Goal: Task Accomplishment & Management: Use online tool/utility

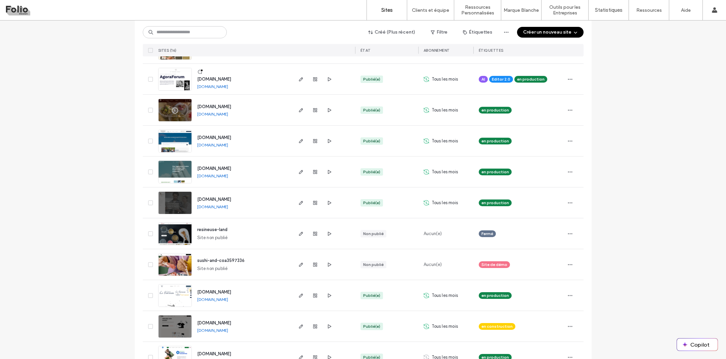
scroll to position [131, 0]
click at [467, 56] on label "Créateur de Widgets" at bounding box center [480, 55] width 42 height 5
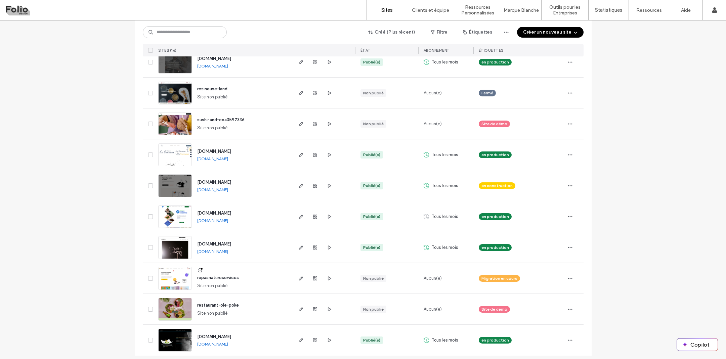
scroll to position [276, 0]
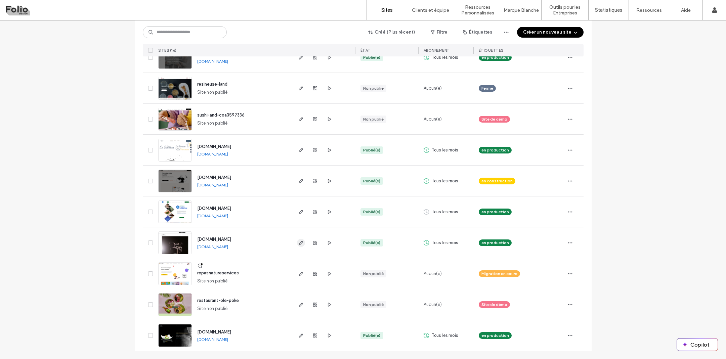
click at [298, 244] on icon "button" at bounding box center [300, 242] width 5 height 5
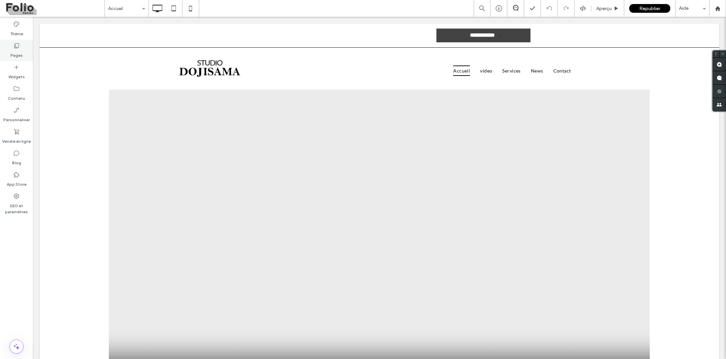
click at [24, 49] on div "Pages" at bounding box center [16, 51] width 33 height 22
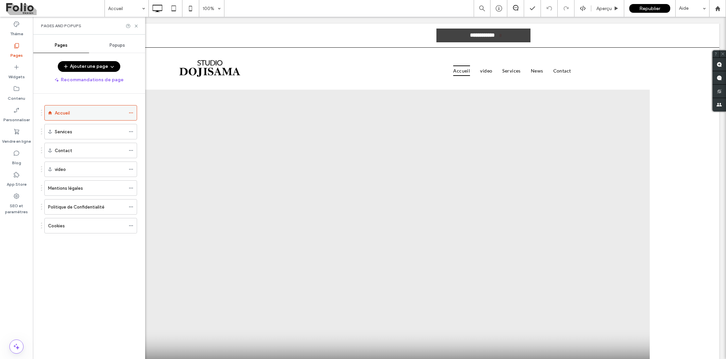
click at [133, 114] on icon at bounding box center [131, 113] width 5 height 5
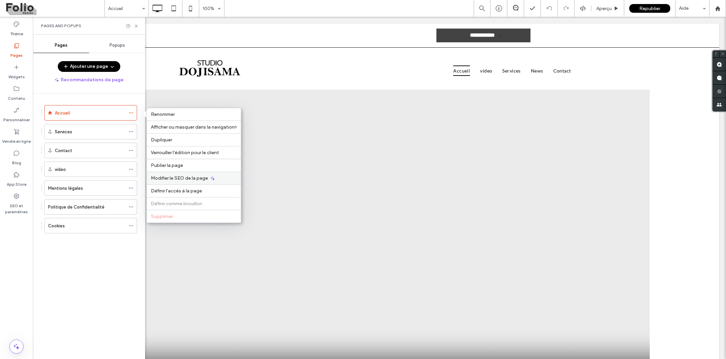
click at [166, 182] on div "Modifier le SEO de la page" at bounding box center [194, 178] width 94 height 13
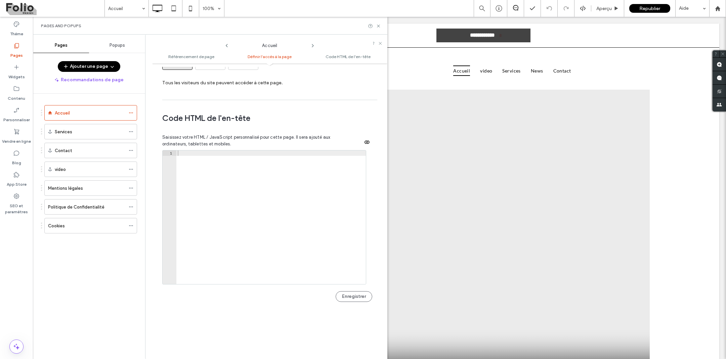
scroll to position [603, 0]
click at [382, 43] on icon at bounding box center [380, 43] width 4 height 4
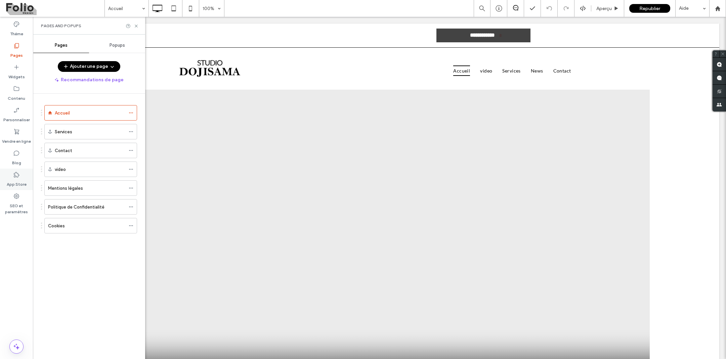
click at [19, 177] on icon at bounding box center [16, 174] width 7 height 7
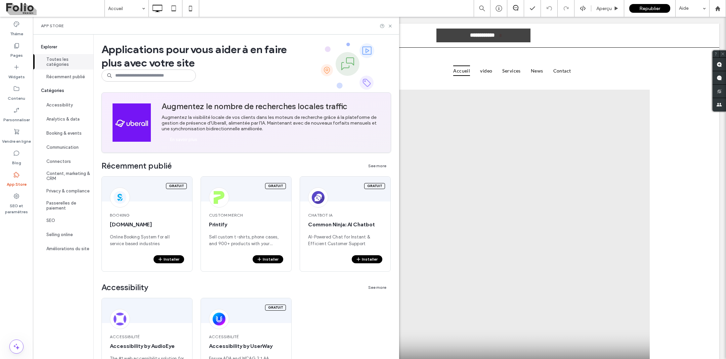
scroll to position [0, 0]
click at [73, 76] on button "Récemment publié" at bounding box center [63, 77] width 60 height 14
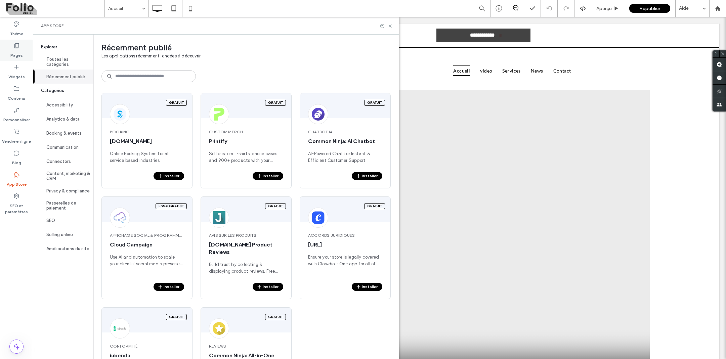
click at [25, 50] on div "Pages" at bounding box center [16, 51] width 33 height 22
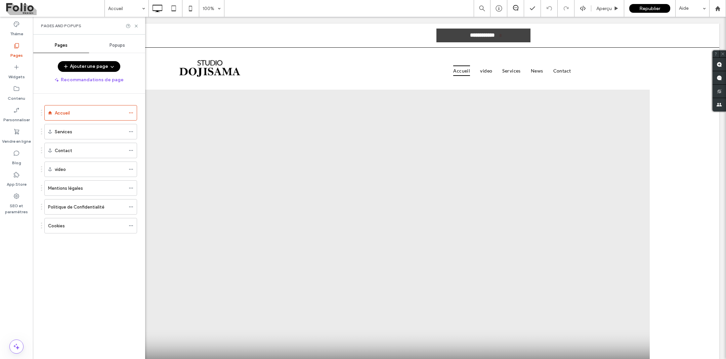
click at [139, 29] on div "Pages and Popups" at bounding box center [89, 26] width 112 height 18
click at [102, 111] on div "Accueil" at bounding box center [90, 113] width 71 height 7
click at [133, 113] on use at bounding box center [131, 113] width 4 height 1
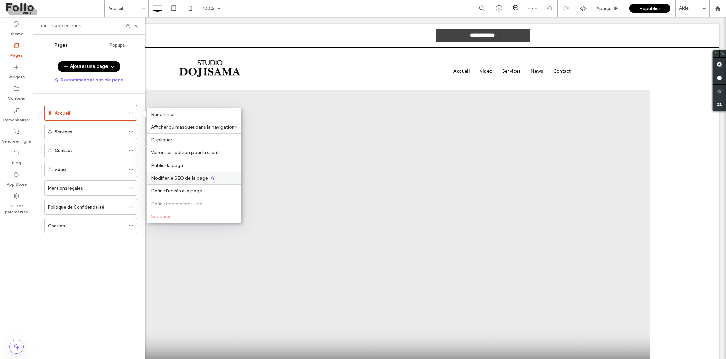
click at [177, 179] on span "Modifier le SEO de la page" at bounding box center [179, 178] width 57 height 6
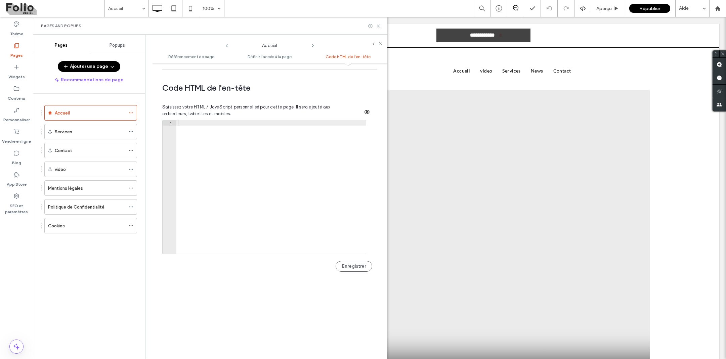
scroll to position [634, 0]
click at [18, 204] on label "SEO et paramètres" at bounding box center [16, 207] width 33 height 15
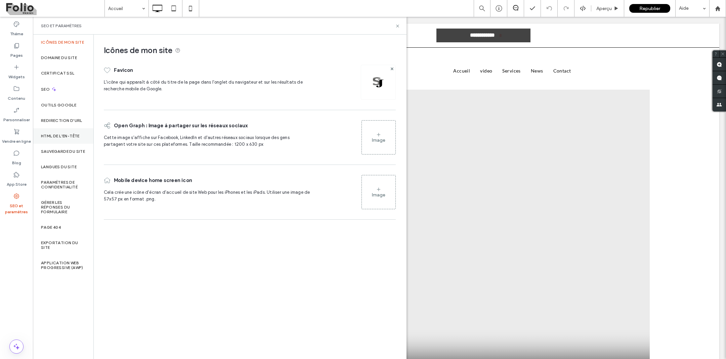
click at [63, 140] on div "HTML DE L'EN-TÊTE" at bounding box center [63, 135] width 60 height 15
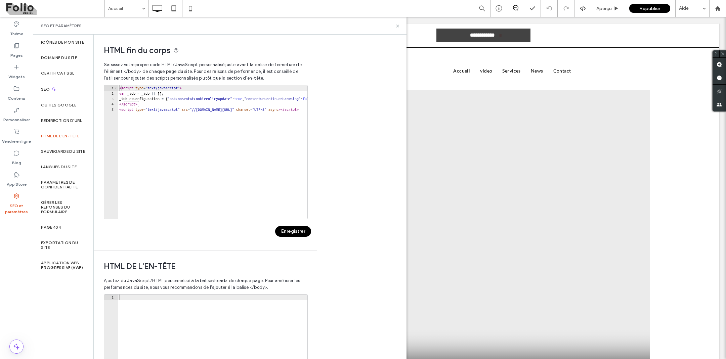
type textarea "**********"
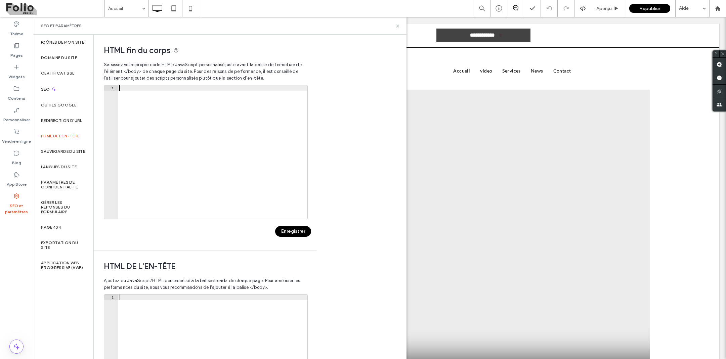
click at [302, 233] on button "Enregistrer" at bounding box center [293, 231] width 36 height 11
click at [398, 26] on use at bounding box center [397, 26] width 3 height 3
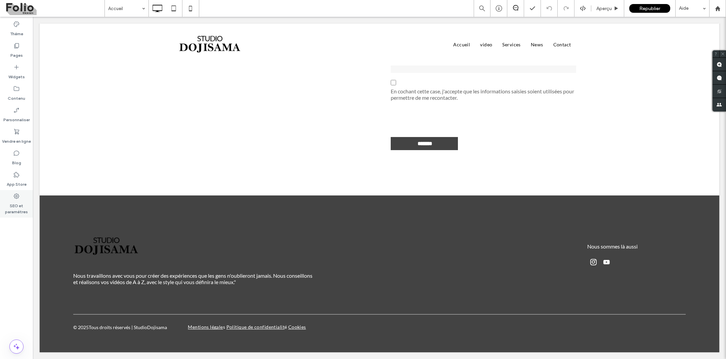
scroll to position [1976, 0]
click at [12, 68] on div "Widgets" at bounding box center [16, 72] width 33 height 22
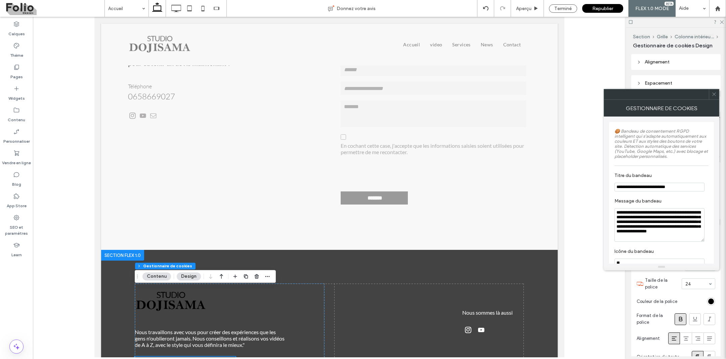
scroll to position [2077, 0]
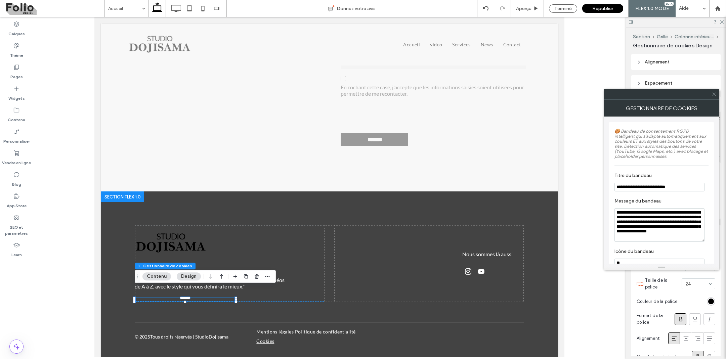
click at [712, 95] on icon at bounding box center [714, 94] width 5 height 5
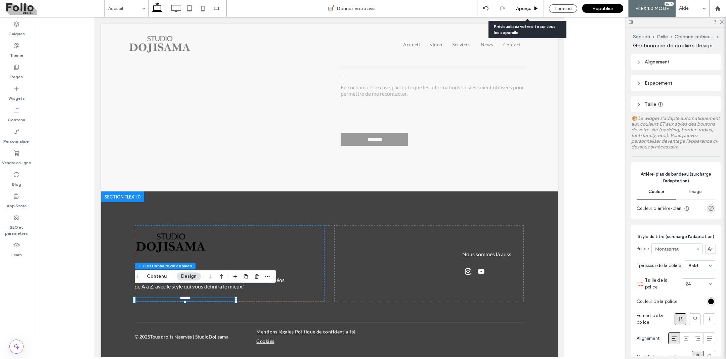
click at [523, 15] on div "Aperçu" at bounding box center [527, 8] width 33 height 17
click at [523, 10] on span "Aperçu" at bounding box center [523, 9] width 15 height 6
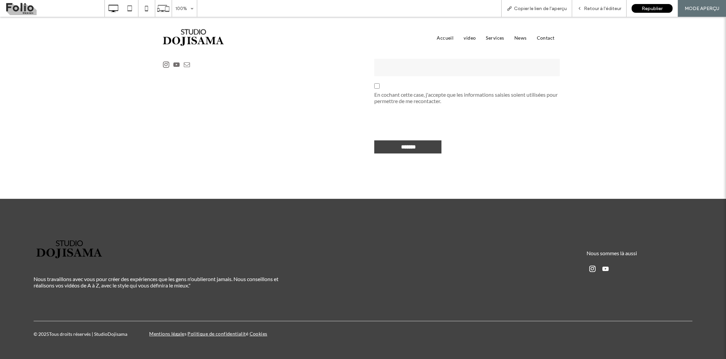
scroll to position [1966, 0]
click at [60, 268] on div "Nous travaillons avec vous pour créer des expériences que les gens n'oublieront…" at bounding box center [196, 266] width 324 height 68
click at [613, 7] on span "Retour à l'éditeur" at bounding box center [602, 9] width 37 height 6
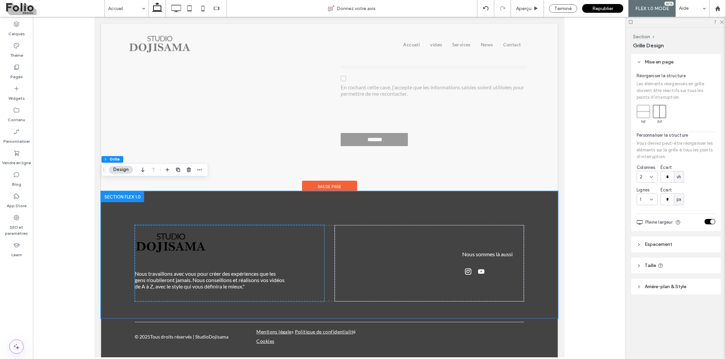
scroll to position [2052, 0]
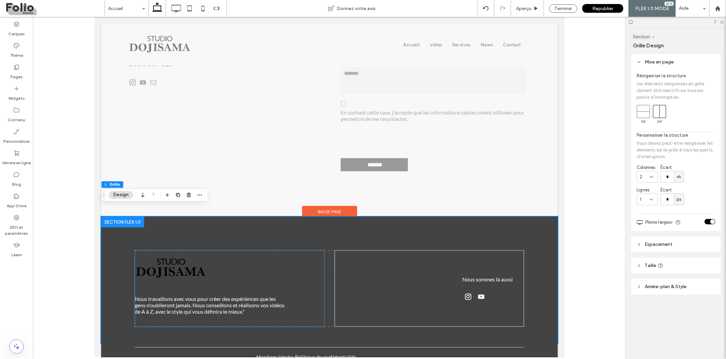
click at [188, 255] on img at bounding box center [171, 268] width 72 height 36
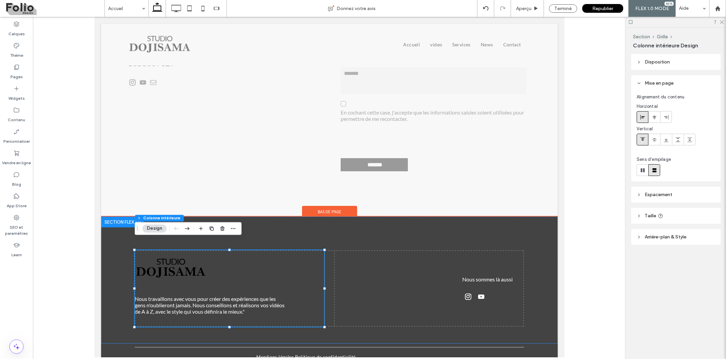
click at [182, 280] on div "Nous travaillons avec vous pour créer des expériences que les gens n'oublieront…" at bounding box center [229, 288] width 189 height 77
click at [169, 295] on div "Nous travaillons avec vous pour créer des expériences que les gens n'oublieront…" at bounding box center [211, 309] width 152 height 29
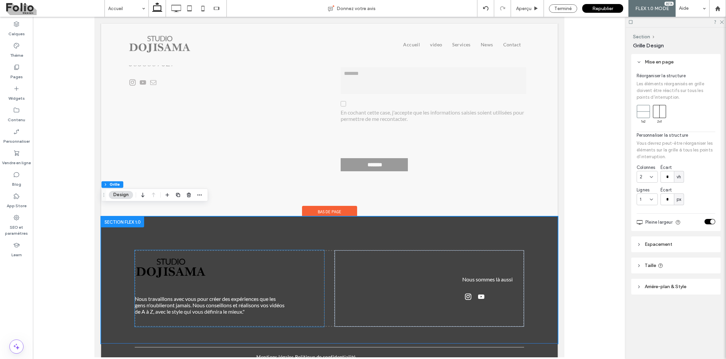
click at [167, 281] on div "Nous travaillons avec vous pour créer des expériences que les gens n'oublieront…" at bounding box center [229, 288] width 189 height 77
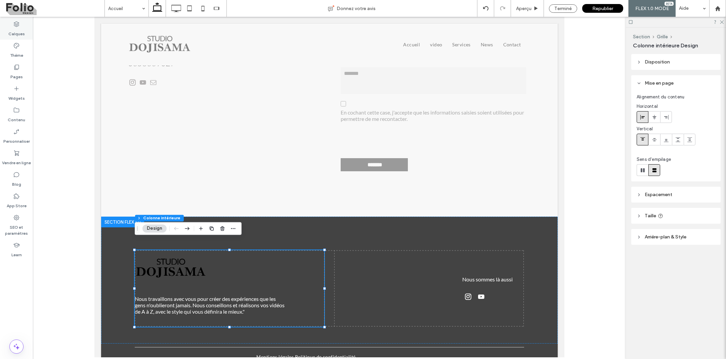
click at [19, 28] on label "Calques" at bounding box center [16, 32] width 16 height 9
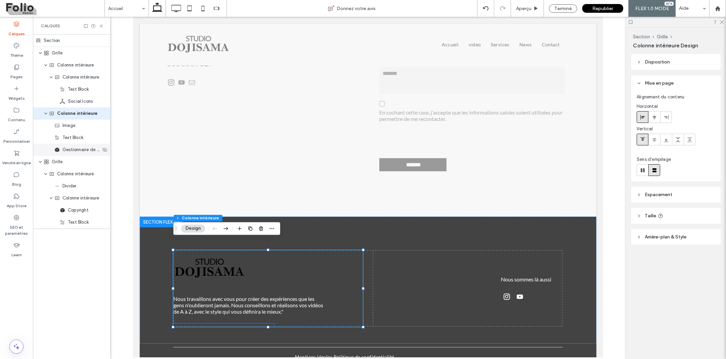
click at [81, 154] on div "Gestionnaire de cookies" at bounding box center [71, 150] width 77 height 12
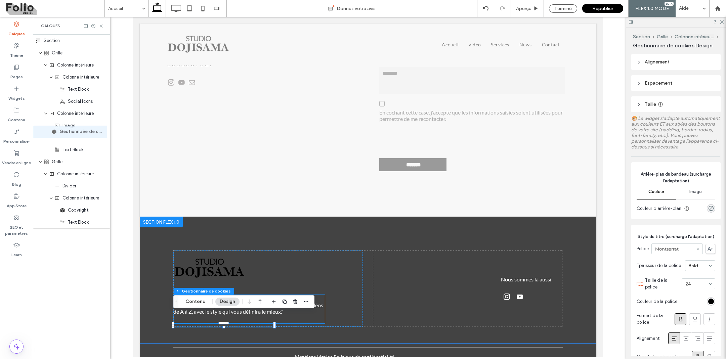
drag, startPoint x: 71, startPoint y: 152, endPoint x: 67, endPoint y: 132, distance: 20.8
click at [67, 132] on div "Section Grille Colonne intérieure Colonne intérieure Text Block Social Icons Co…" at bounding box center [71, 132] width 77 height 194
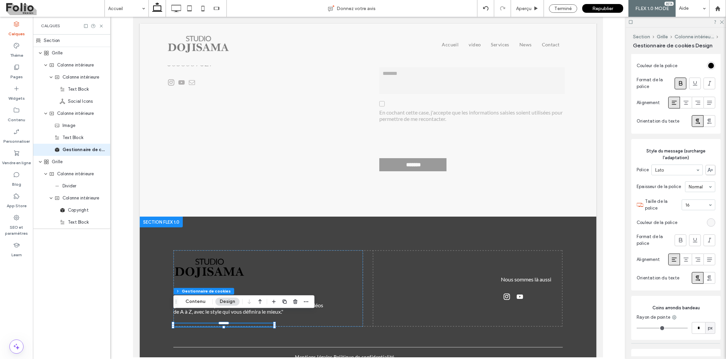
scroll to position [237, 0]
click at [202, 304] on button "Contenu" at bounding box center [195, 302] width 29 height 8
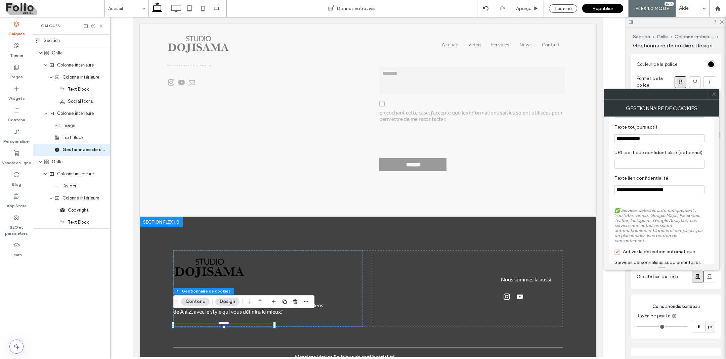
scroll to position [607, 0]
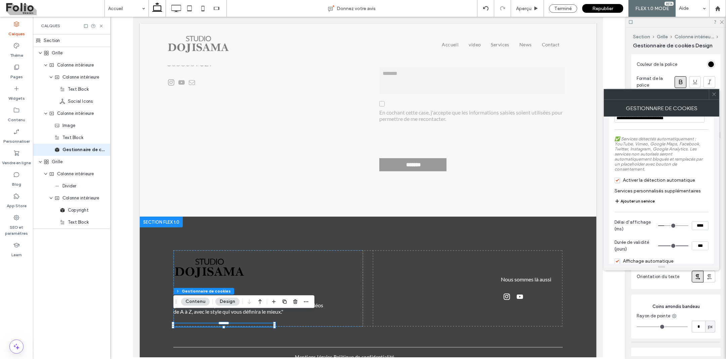
click at [615, 183] on span "Activer la détection automatique" at bounding box center [654, 180] width 81 height 6
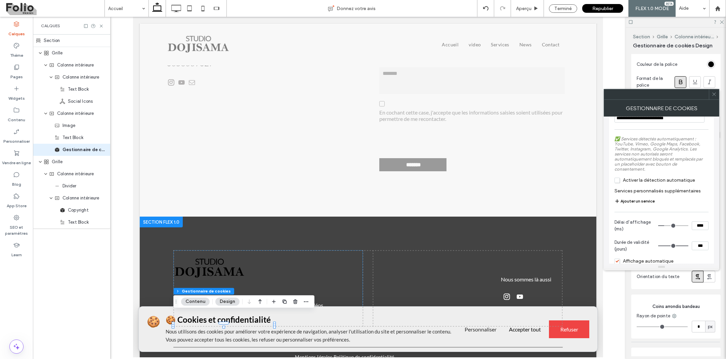
click at [615, 183] on span "Activer la détection automatique" at bounding box center [654, 180] width 81 height 6
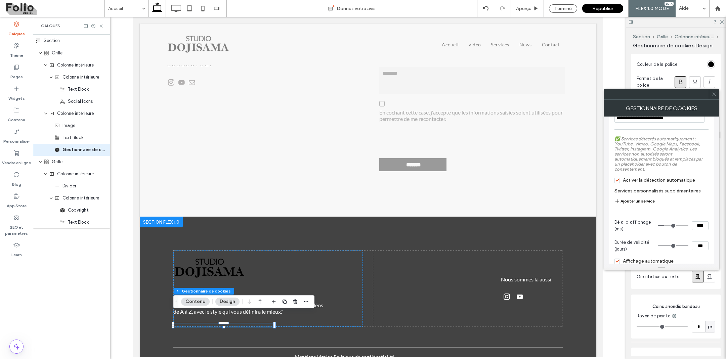
click at [615, 183] on span "Activer la détection automatique" at bounding box center [654, 180] width 81 height 6
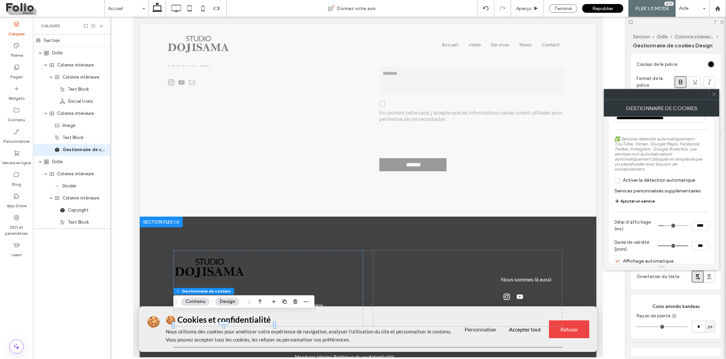
click at [651, 205] on button "Ajouter un service" at bounding box center [634, 201] width 40 height 8
click at [652, 205] on label "List Item" at bounding box center [660, 204] width 77 height 13
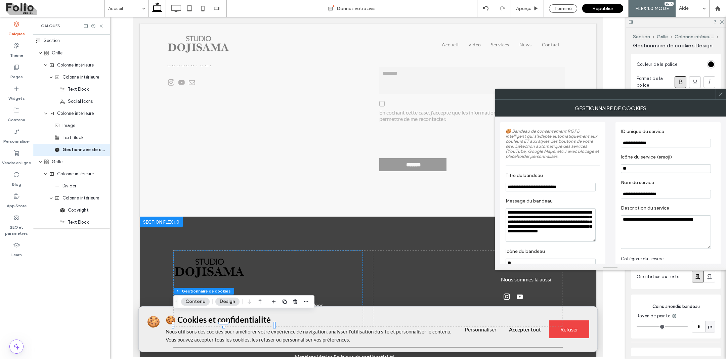
scroll to position [0, 0]
click at [668, 142] on input "**********" at bounding box center [666, 143] width 90 height 9
click at [650, 170] on input "**" at bounding box center [666, 168] width 90 height 9
click at [723, 95] on div at bounding box center [721, 94] width 10 height 10
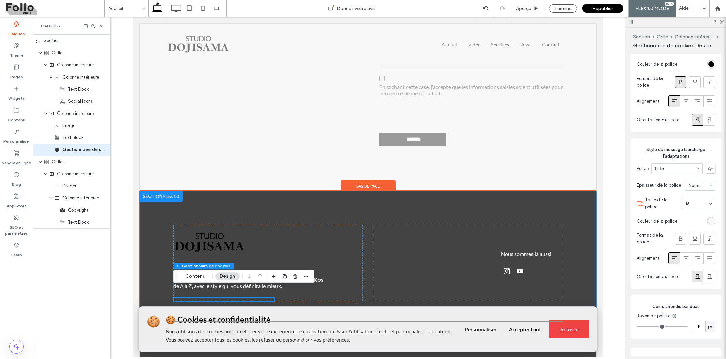
scroll to position [2077, 0]
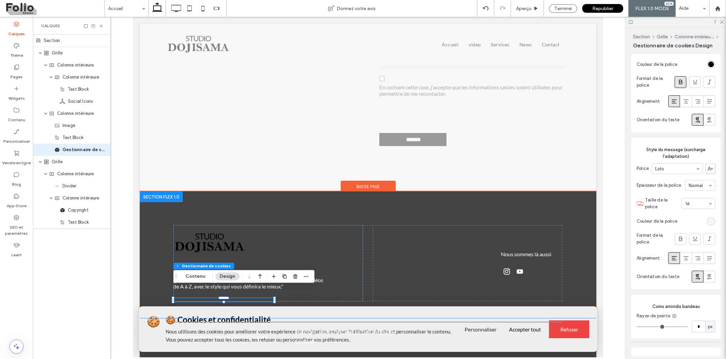
click at [150, 345] on div "🍪 🍪 Cookies et confidentialité Nous utilisons des cookies pour améliorer votre …" at bounding box center [368, 329] width 459 height 45
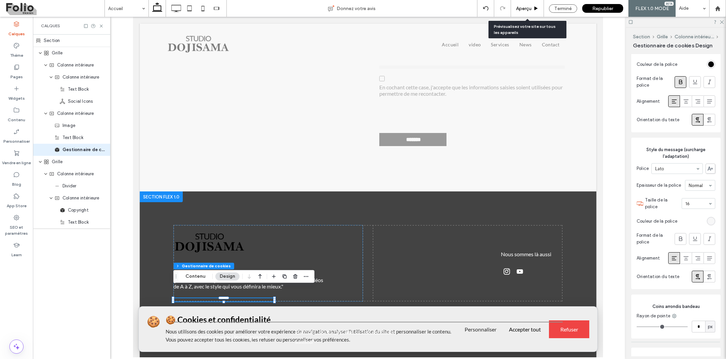
click at [529, 7] on span "Aperçu" at bounding box center [523, 9] width 15 height 6
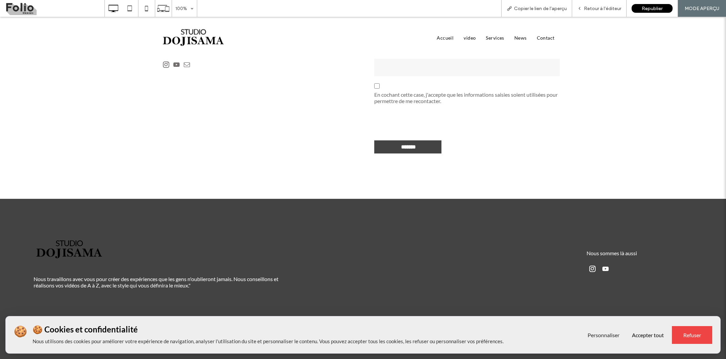
scroll to position [1966, 0]
click at [609, 336] on button "Personnaliser" at bounding box center [603, 335] width 40 height 18
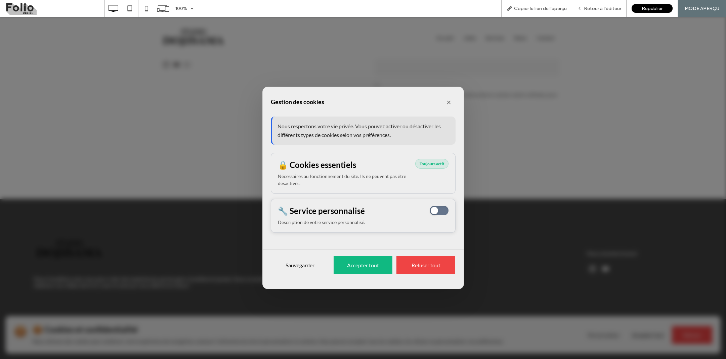
click at [444, 210] on span at bounding box center [439, 210] width 19 height 9
click at [432, 210] on span at bounding box center [439, 210] width 19 height 9
click at [445, 212] on span at bounding box center [439, 210] width 19 height 9
click at [451, 102] on button "×" at bounding box center [448, 101] width 15 height 15
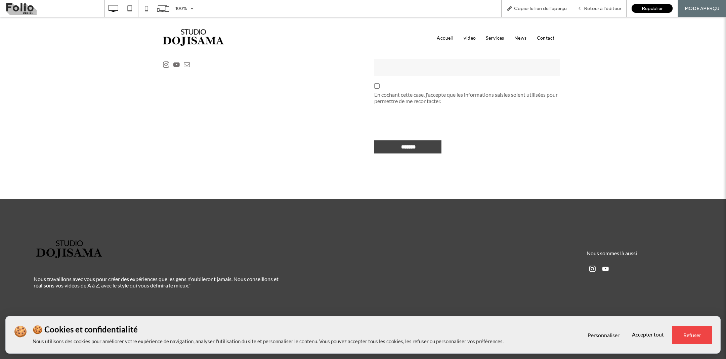
click at [666, 327] on button "Accepter tout" at bounding box center [648, 335] width 40 height 18
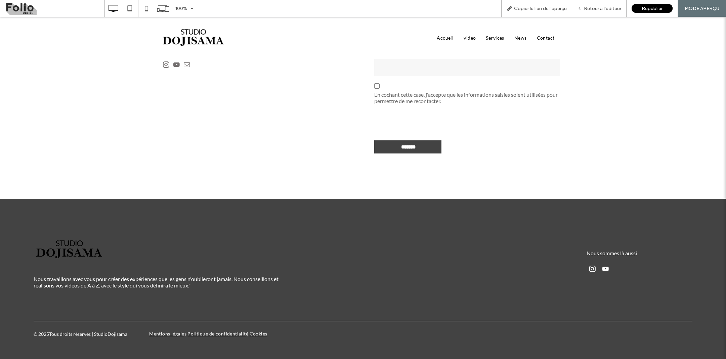
click at [665, 327] on div "© 2025 Tous droits réservés | StudioDojisama Mentions légale s Politique de con…" at bounding box center [363, 334] width 659 height 17
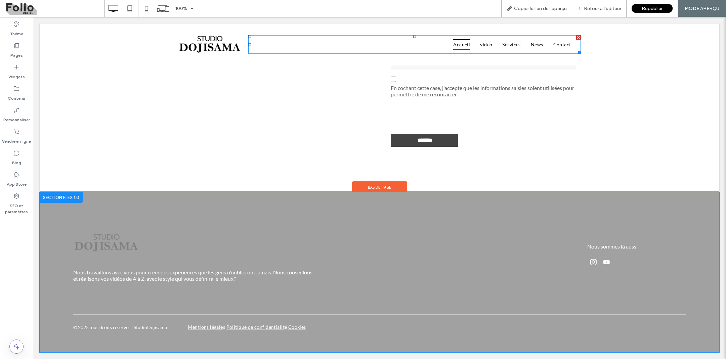
scroll to position [1979, 0]
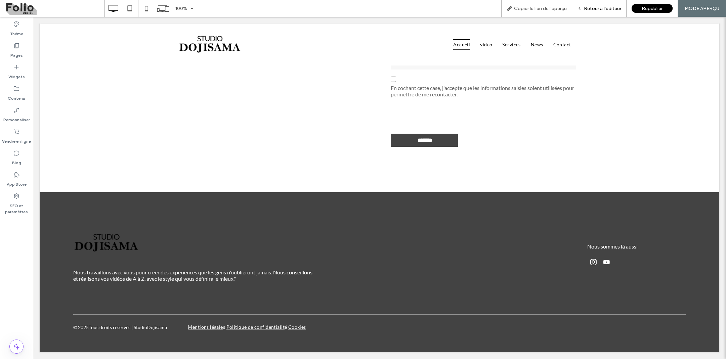
click at [611, 8] on span "Retour à l'éditeur" at bounding box center [602, 9] width 37 height 6
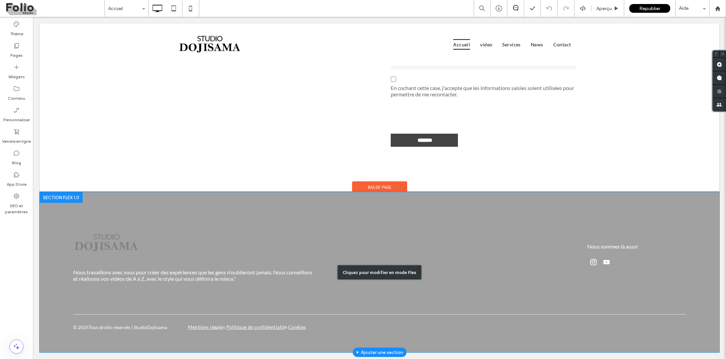
click at [161, 292] on div "Cliquez pour modifier en mode Flex" at bounding box center [380, 272] width 680 height 160
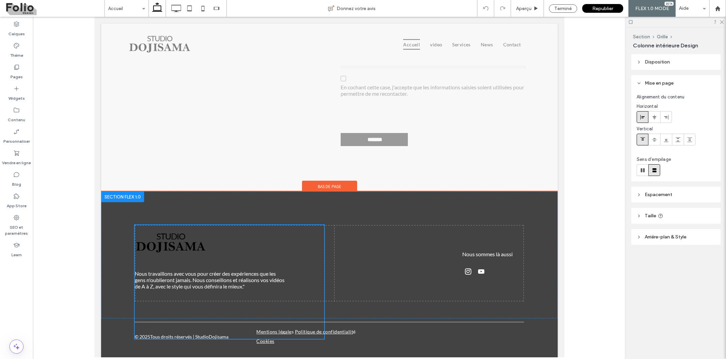
type input "***"
type input "*****"
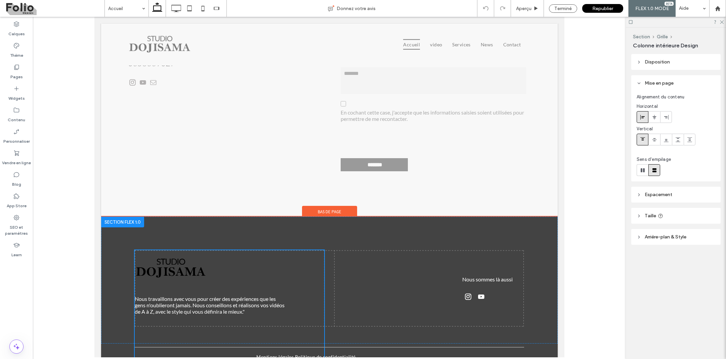
type input "**"
click at [166, 327] on div "Nous travaillons avec vous pour créer des expériences que les gens n'oublieront…" at bounding box center [229, 307] width 189 height 114
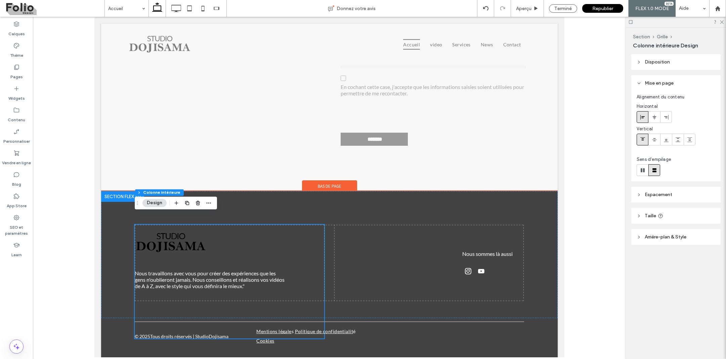
scroll to position [2077, 0]
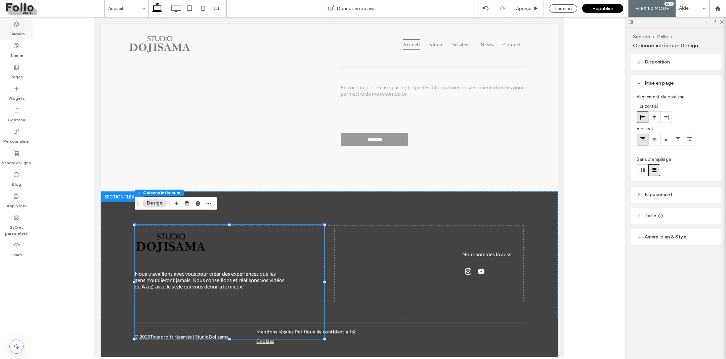
click at [15, 27] on icon at bounding box center [16, 24] width 7 height 7
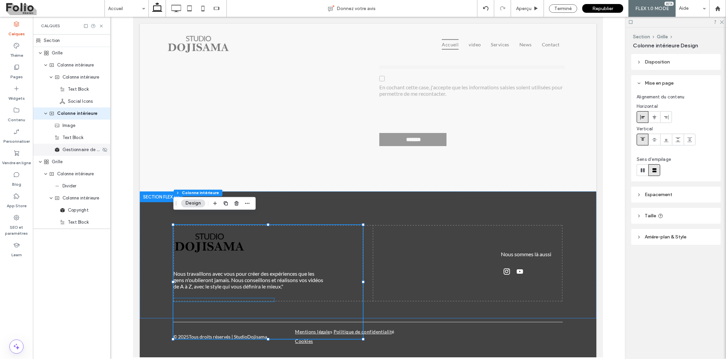
click at [79, 154] on div "Gestionnaire de cookies" at bounding box center [71, 150] width 77 height 12
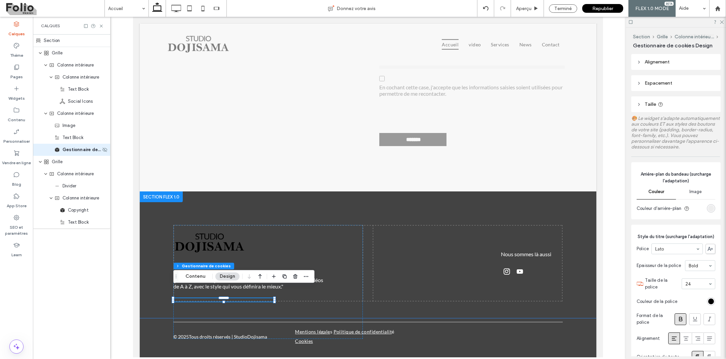
type input "**"
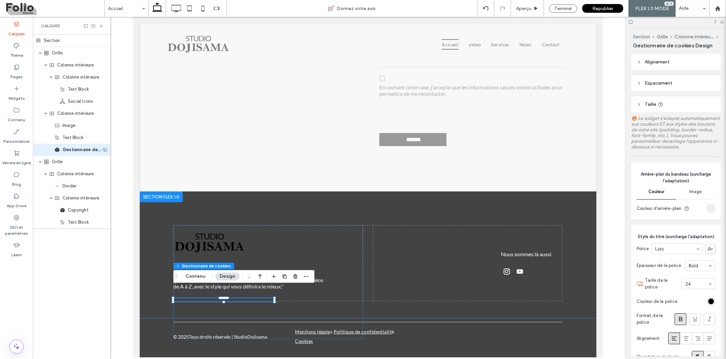
type input "**"
click at [198, 279] on button "Contenu" at bounding box center [195, 276] width 29 height 8
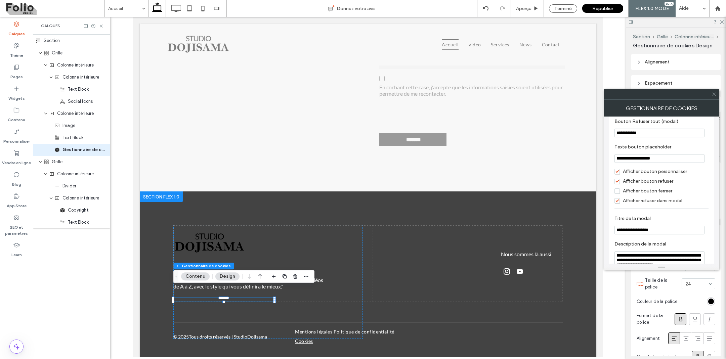
scroll to position [321, 0]
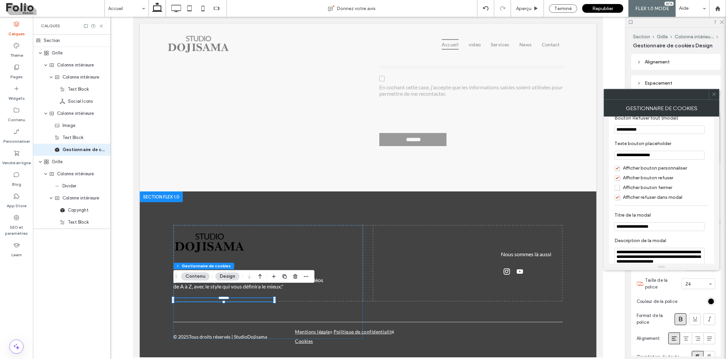
click at [621, 190] on span "Afficher bouton fermer" at bounding box center [643, 188] width 58 height 6
click at [619, 190] on span "Afficher bouton fermer" at bounding box center [643, 188] width 58 height 6
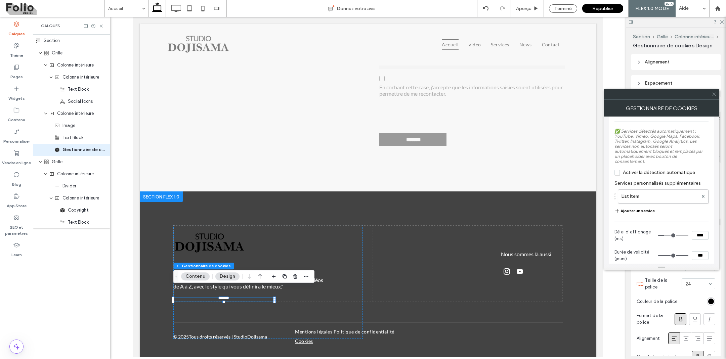
scroll to position [623, 0]
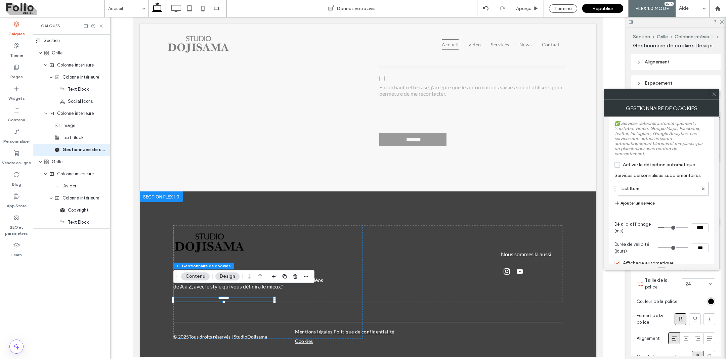
click at [619, 168] on span "Activer la détection automatique" at bounding box center [654, 165] width 81 height 6
click at [705, 193] on div at bounding box center [703, 189] width 10 height 10
click at [704, 190] on icon at bounding box center [703, 188] width 3 height 3
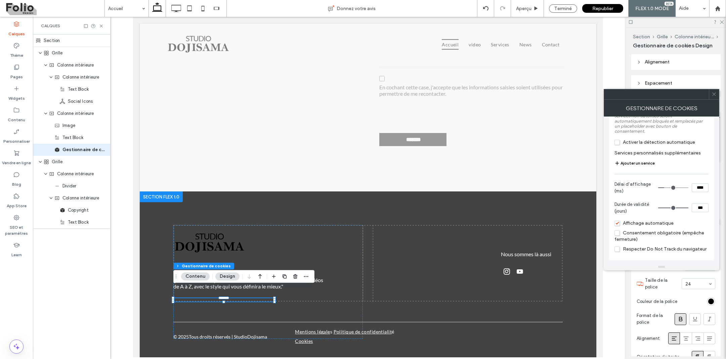
scroll to position [649, 0]
click at [619, 233] on span "Consentement obligatoire (empêche fermeture)" at bounding box center [659, 236] width 90 height 12
click at [714, 92] on icon at bounding box center [714, 94] width 5 height 5
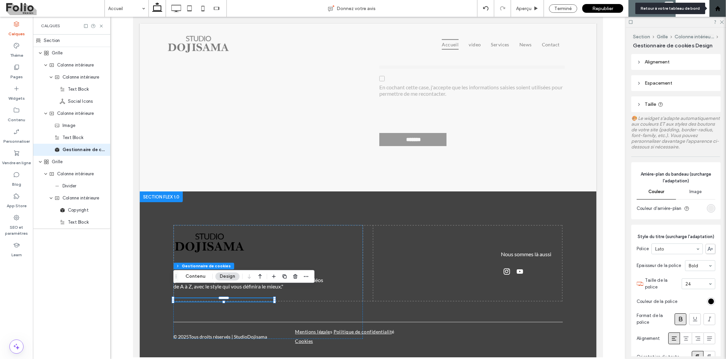
click at [720, 9] on icon at bounding box center [718, 9] width 6 height 6
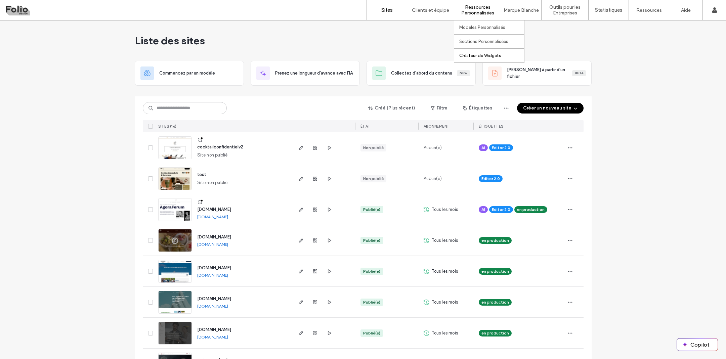
click at [466, 55] on label "Créateur de Widgets" at bounding box center [480, 55] width 42 height 5
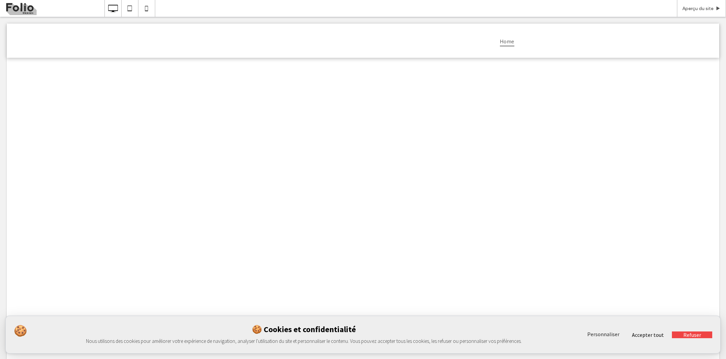
click at [594, 335] on button "Personnaliser" at bounding box center [603, 334] width 40 height 7
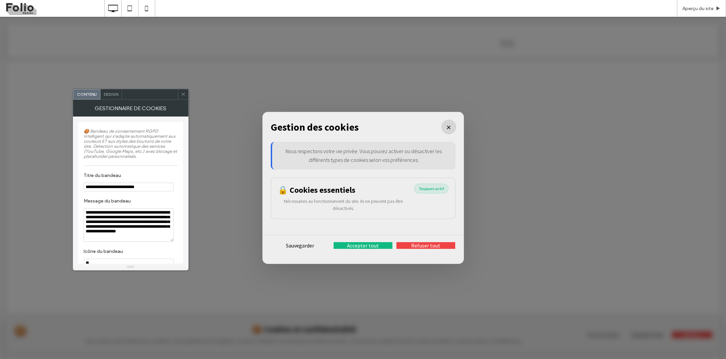
click at [451, 124] on button "×" at bounding box center [448, 127] width 15 height 15
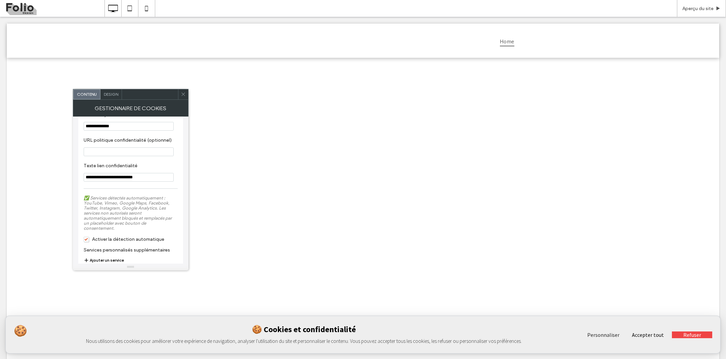
scroll to position [574, 0]
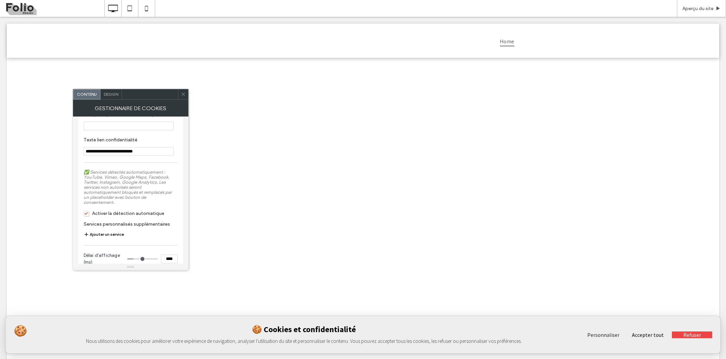
click at [55, 302] on div "🍪 🍪 Cookies et confidentialité Nous utilisons des cookies pour améliorer votre …" at bounding box center [363, 263] width 713 height 410
click at [53, 335] on div "🍪 Cookies et confidentialité Nous utilisons des cookies pour améliorer votre ex…" at bounding box center [304, 334] width 543 height 21
click at [685, 12] on div "Aperçu du site" at bounding box center [701, 8] width 49 height 17
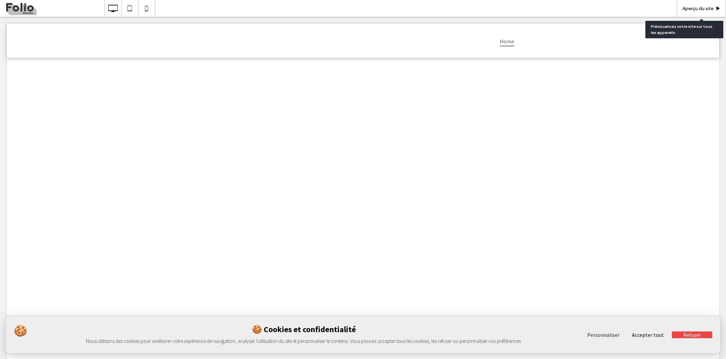
click at [695, 7] on span "Aperçu du site" at bounding box center [697, 9] width 31 height 6
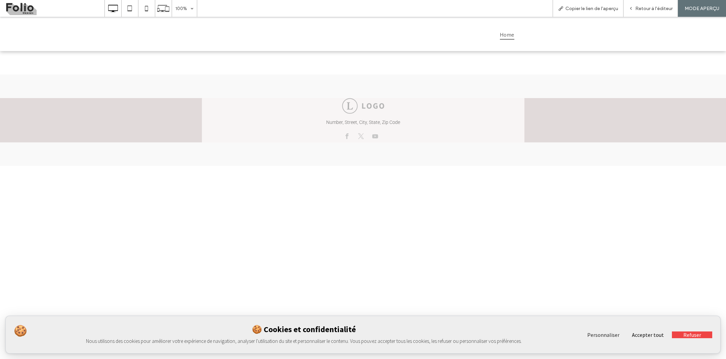
click at [536, 290] on div "Home 🍪 🍪 Cookies et confidentialité Nous utilisons des cookies pour améliorer v…" at bounding box center [363, 188] width 726 height 342
click at [634, 335] on button "Accepter tout" at bounding box center [648, 334] width 40 height 7
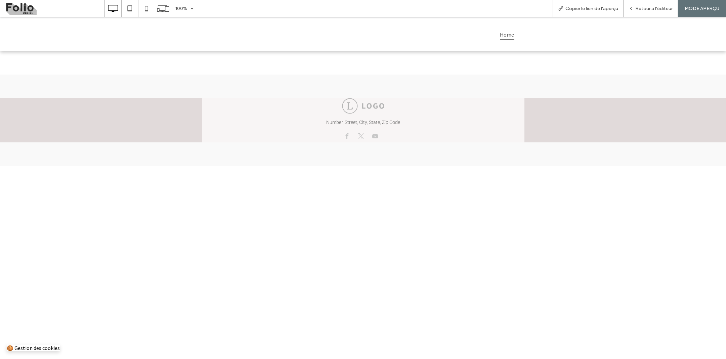
click at [42, 349] on button "🍪 Gestion des cookies" at bounding box center [33, 348] width 53 height 7
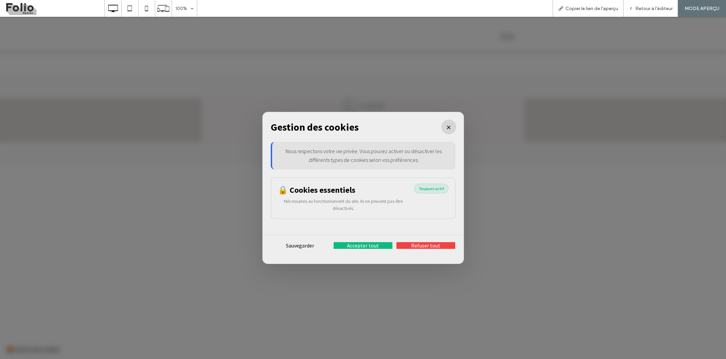
click at [450, 123] on button "×" at bounding box center [448, 127] width 15 height 15
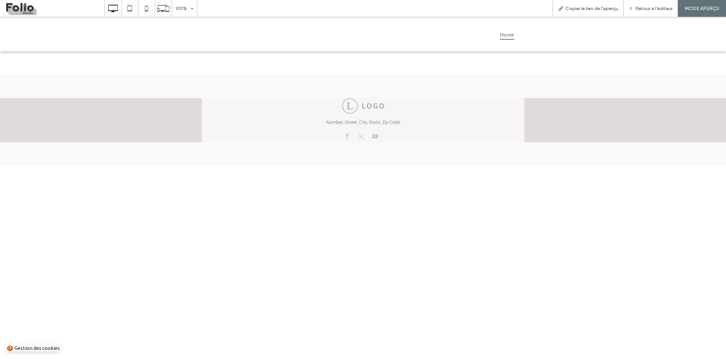
click at [48, 346] on button "🍪 Gestion des cookies" at bounding box center [33, 348] width 53 height 7
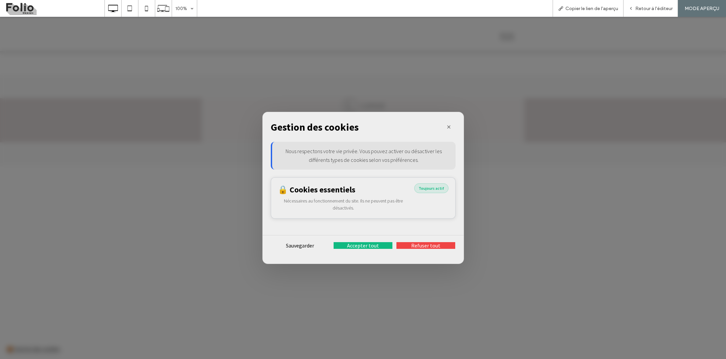
click at [424, 183] on span "Toujours actif" at bounding box center [431, 188] width 34 height 10
click at [354, 247] on button "Accepter tout" at bounding box center [363, 245] width 59 height 7
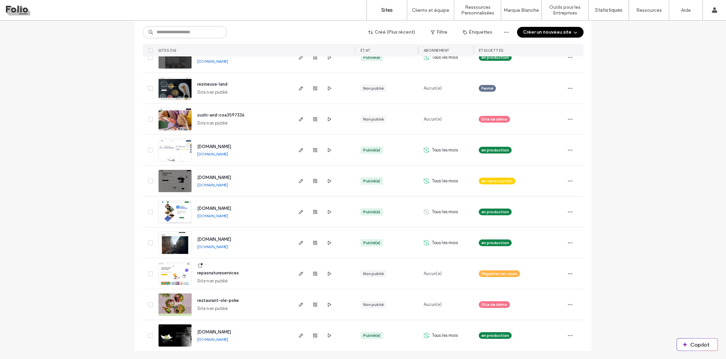
scroll to position [276, 0]
click at [298, 241] on icon "button" at bounding box center [300, 242] width 5 height 5
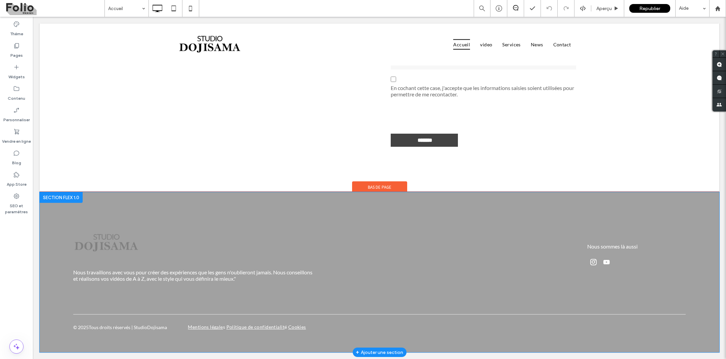
scroll to position [1979, 0]
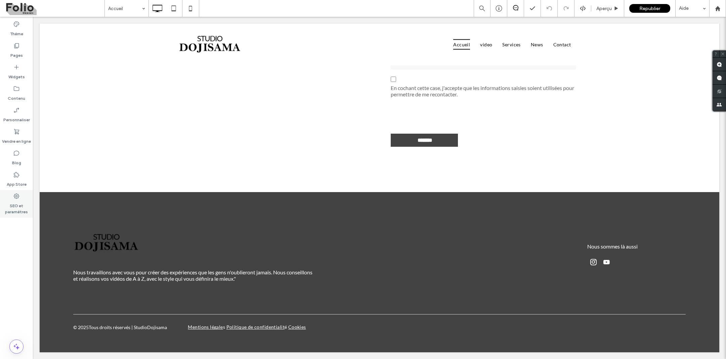
click at [22, 198] on div "SEO et paramètres" at bounding box center [16, 204] width 33 height 28
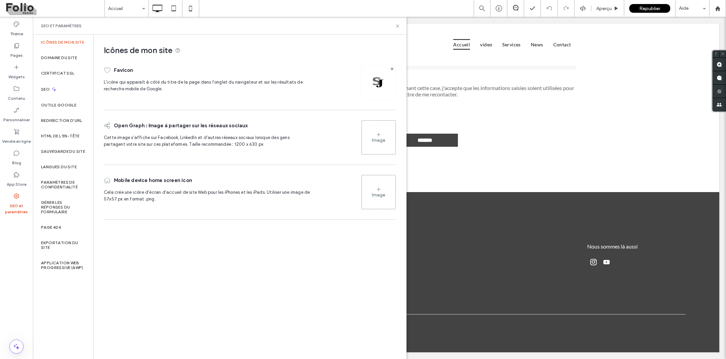
click at [22, 198] on div "SEO et paramètres" at bounding box center [16, 204] width 33 height 28
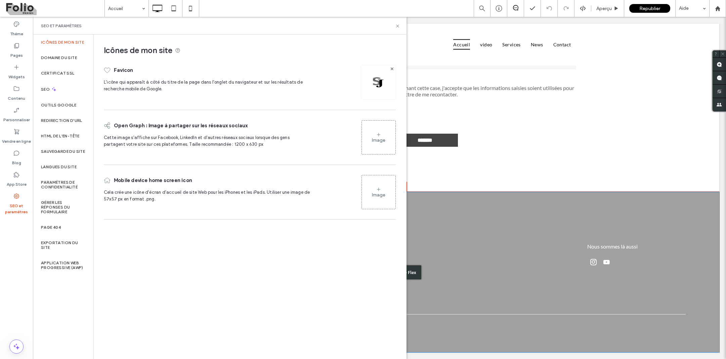
click at [429, 210] on div "Cliquez pour modifier en mode Flex" at bounding box center [380, 272] width 680 height 160
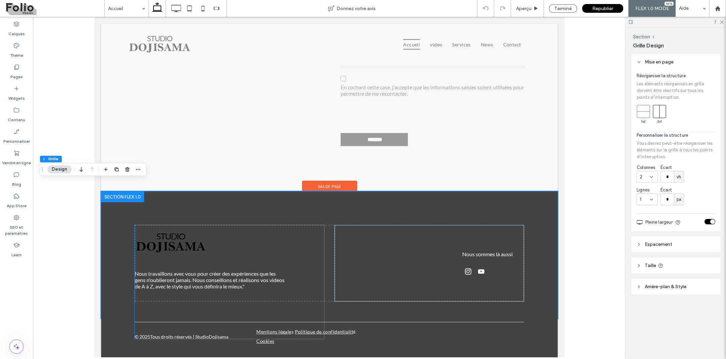
click at [200, 248] on img at bounding box center [171, 243] width 72 height 36
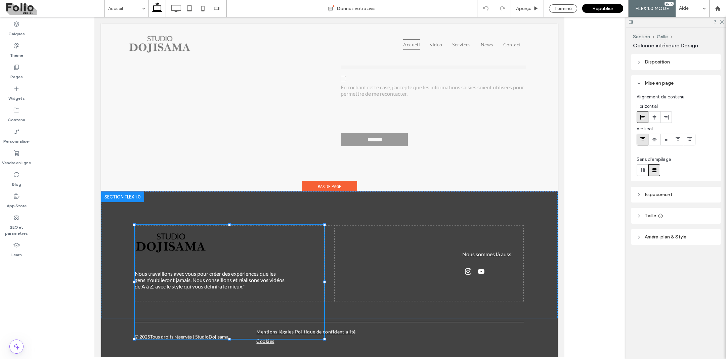
type input "**"
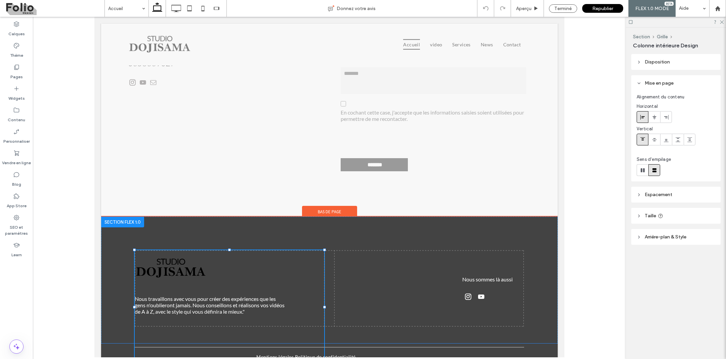
scroll to position [0, 0]
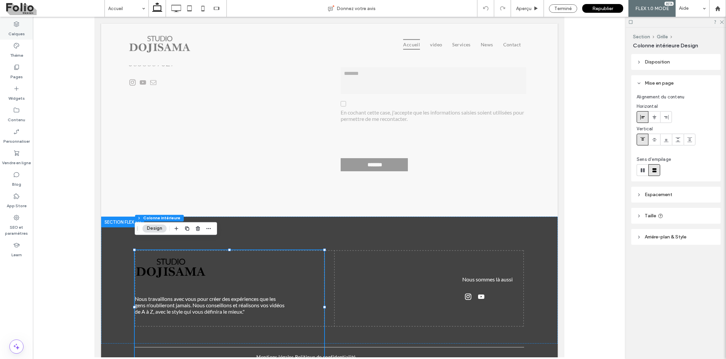
click at [16, 23] on icon at bounding box center [16, 24] width 7 height 7
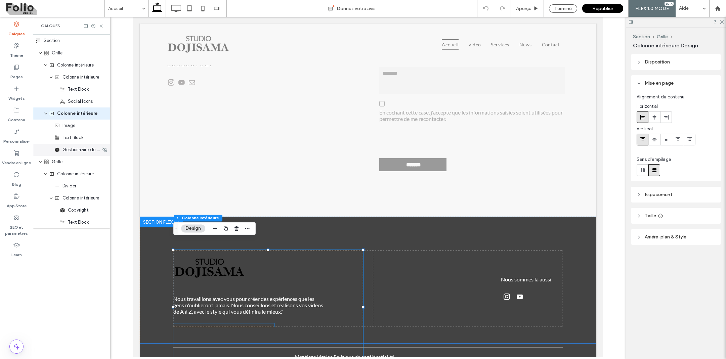
click at [73, 152] on span "Gestionnaire de cookies" at bounding box center [81, 149] width 38 height 7
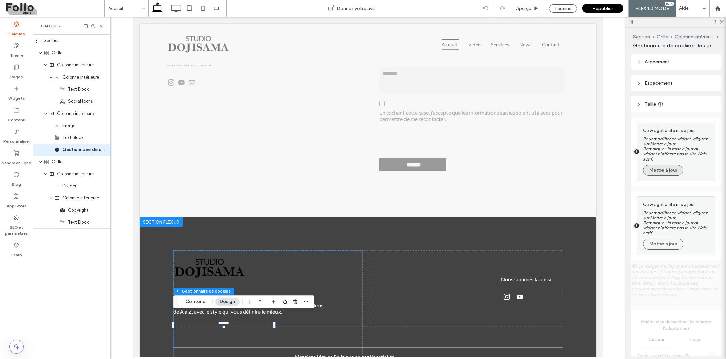
click at [671, 170] on button "Mettre à jour" at bounding box center [663, 170] width 40 height 11
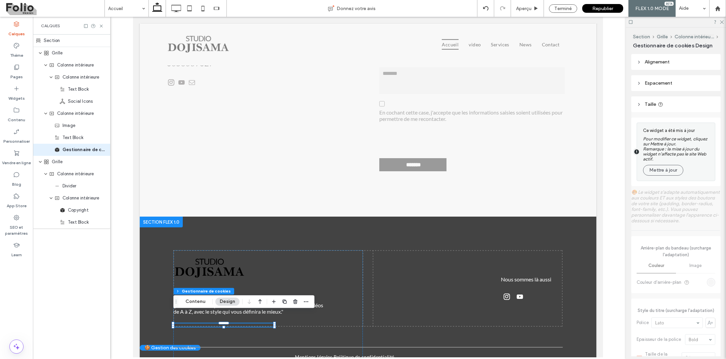
click at [671, 170] on button "Mettre à jour" at bounding box center [663, 170] width 40 height 11
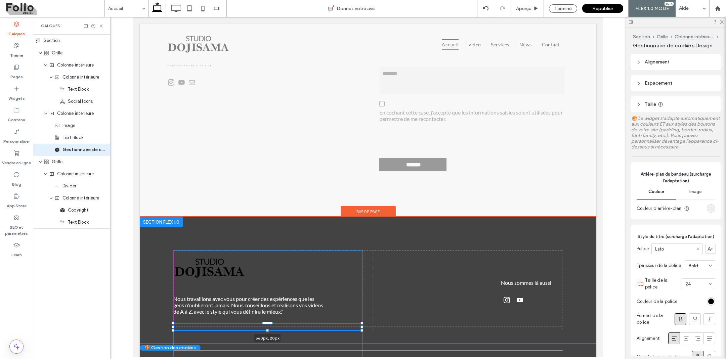
drag, startPoint x: 273, startPoint y: 315, endPoint x: 361, endPoint y: 311, distance: 87.4
click at [174, 324] on div at bounding box center [173, 324] width 0 height 0
type input "***"
type input "**"
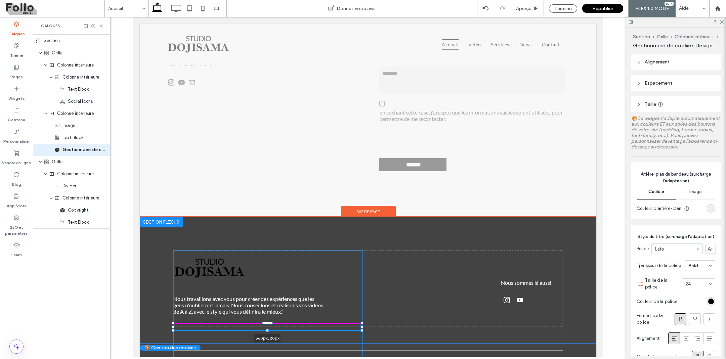
type input "**"
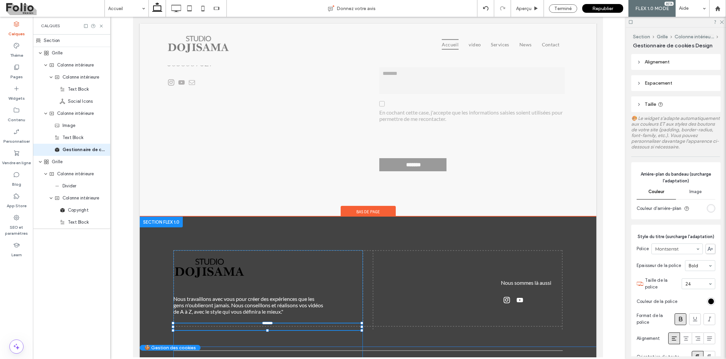
type input "**"
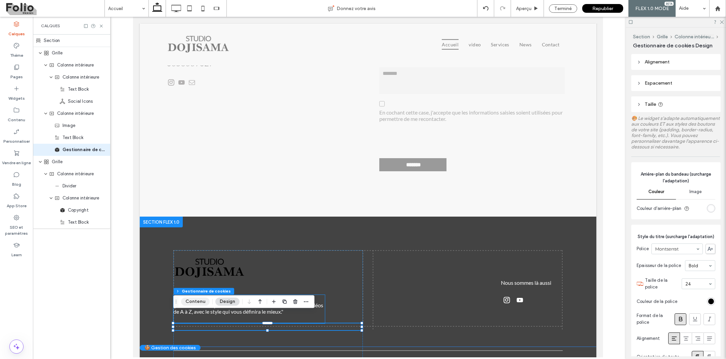
click at [195, 300] on button "Contenu" at bounding box center [195, 302] width 29 height 8
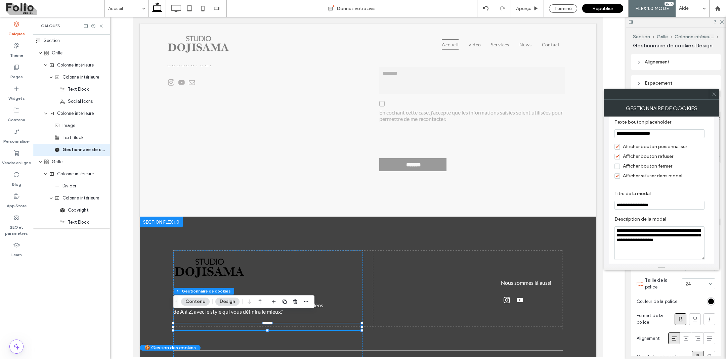
scroll to position [343, 0]
click at [617, 168] on span "Afficher bouton fermer" at bounding box center [643, 166] width 58 height 6
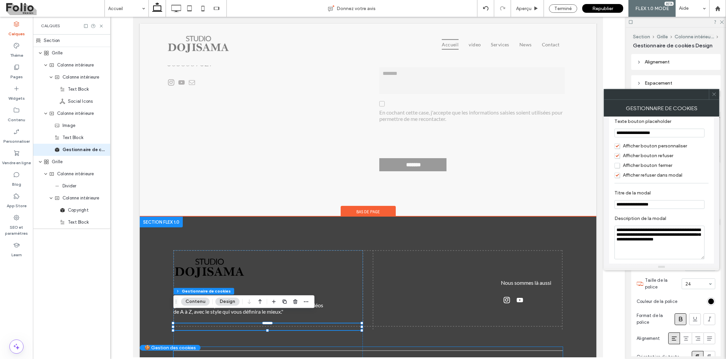
click at [185, 355] on div "© 2025 Tous droits réservés | StudioDojisama Mentions légale s Politique de con…" at bounding box center [286, 365] width 227 height 20
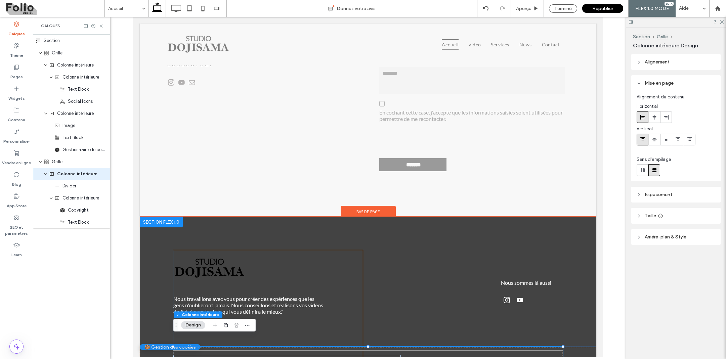
click at [154, 346] on button "🍪 Gestion des cookies" at bounding box center [170, 347] width 61 height 6
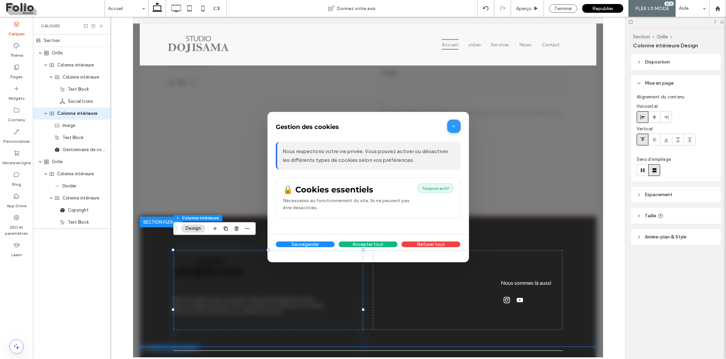
click at [456, 127] on button "×" at bounding box center [453, 126] width 13 height 13
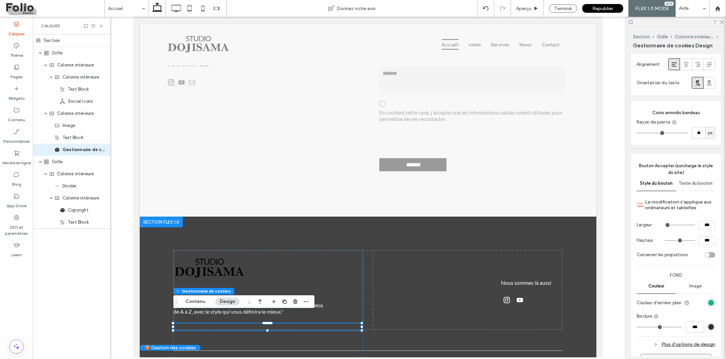
scroll to position [482, 0]
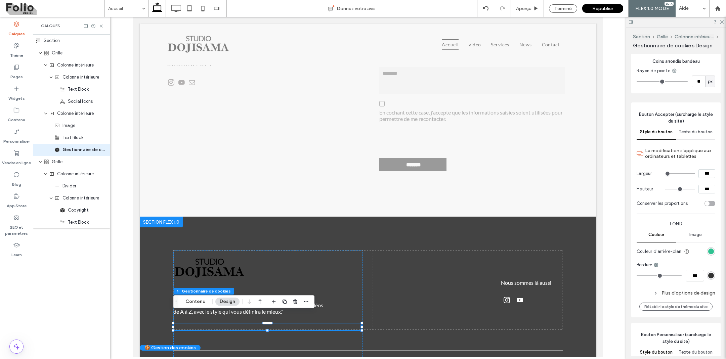
click at [713, 250] on div "rgb(16, 185, 129)" at bounding box center [711, 252] width 6 height 6
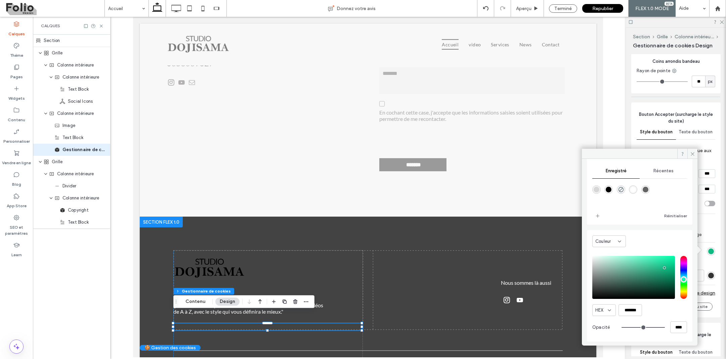
scroll to position [66, 0]
click at [648, 188] on div "rgba(100,100,100,1)" at bounding box center [646, 190] width 6 height 6
type input "*******"
click at [692, 152] on icon at bounding box center [692, 154] width 5 height 5
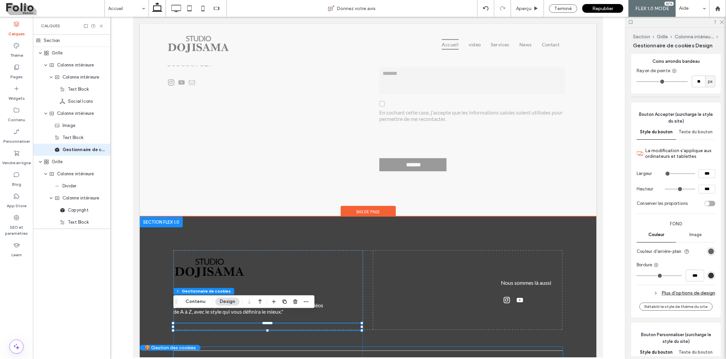
click at [192, 355] on div "© 2025 Tous droits réservés | StudioDojisama Mentions légale s Politique de con…" at bounding box center [286, 365] width 227 height 20
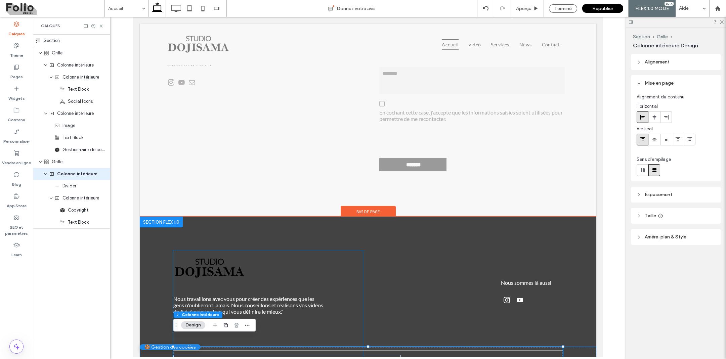
click at [159, 349] on button "🍪 Gestion des cookies" at bounding box center [170, 347] width 61 height 6
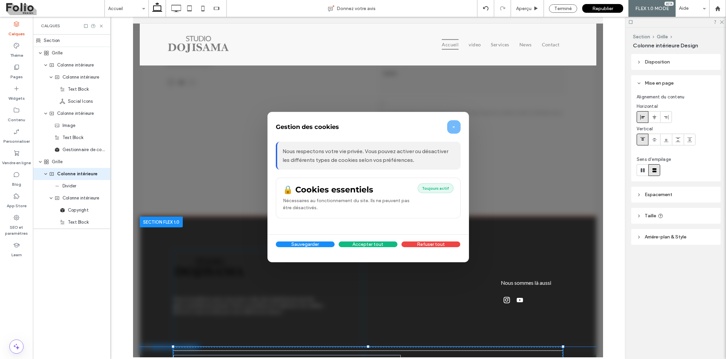
type input "**"
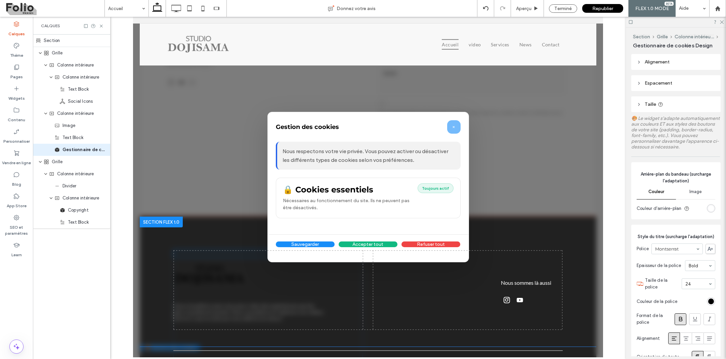
type input "**"
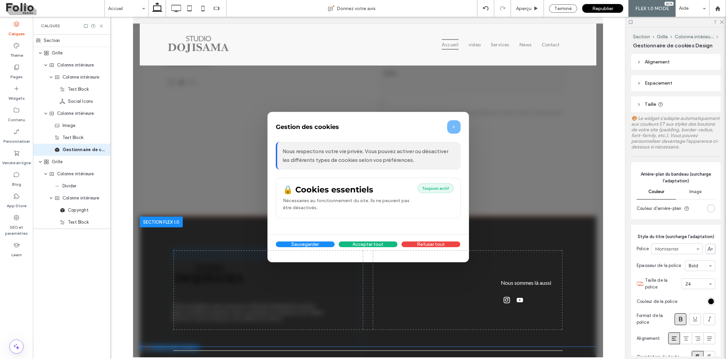
type input "**"
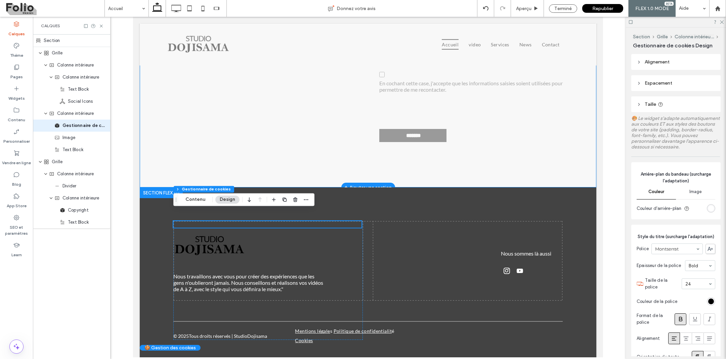
scroll to position [2080, 0]
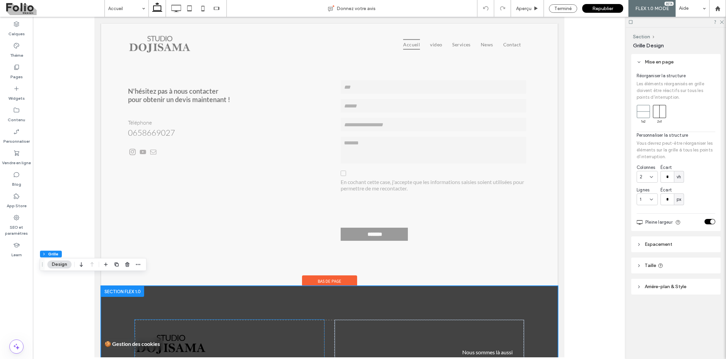
click at [160, 327] on img at bounding box center [171, 345] width 72 height 36
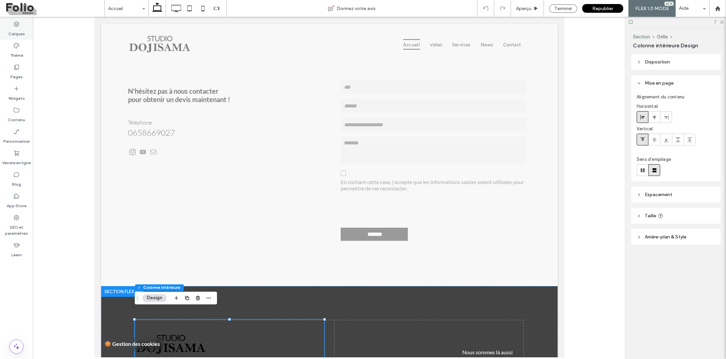
click at [17, 31] on label "Calques" at bounding box center [16, 32] width 16 height 9
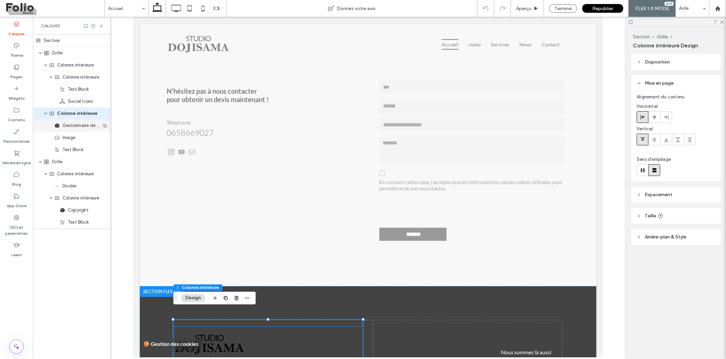
click at [76, 128] on span "Gestionnaire de cookies" at bounding box center [81, 125] width 38 height 7
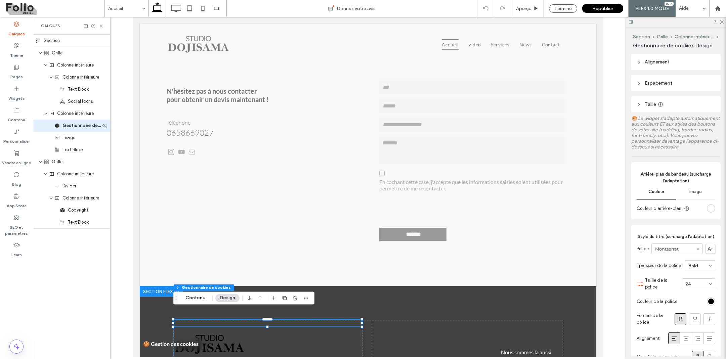
type input "*"
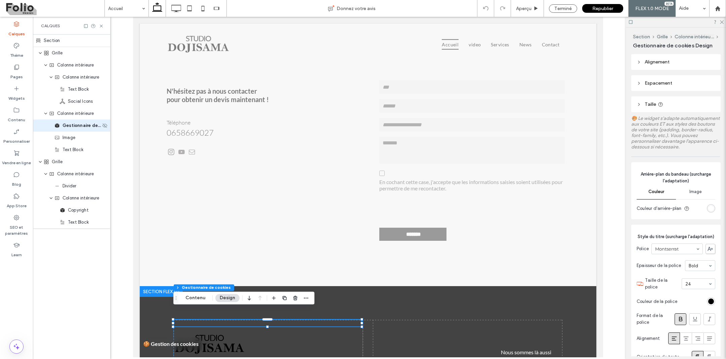
type input "*"
click at [197, 300] on button "Contenu" at bounding box center [195, 298] width 29 height 8
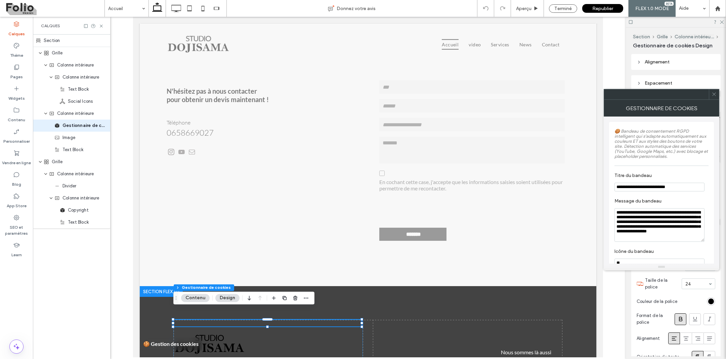
click at [683, 189] on input "**********" at bounding box center [659, 187] width 90 height 9
click at [679, 200] on section "**********" at bounding box center [661, 220] width 94 height 50
click at [679, 188] on input "**********" at bounding box center [659, 187] width 90 height 9
type input "**********"
click at [716, 95] on icon at bounding box center [714, 94] width 5 height 5
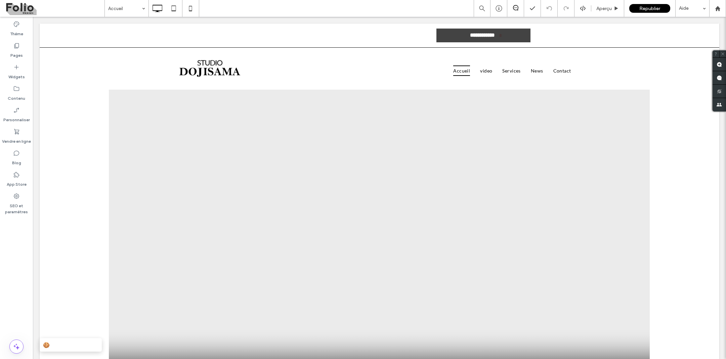
click at [64, 345] on button "🍪 Gestion des cookies" at bounding box center [71, 344] width 62 height 13
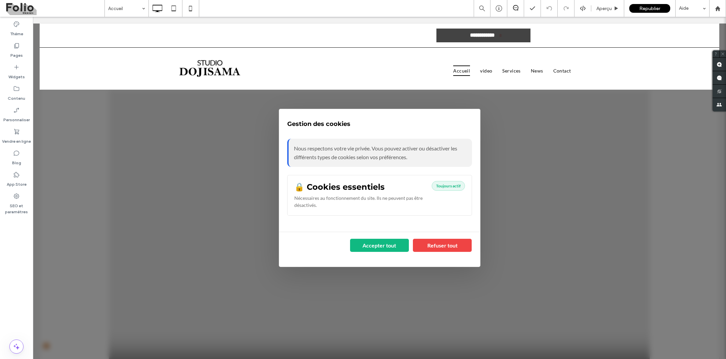
click at [423, 301] on div at bounding box center [379, 188] width 693 height 342
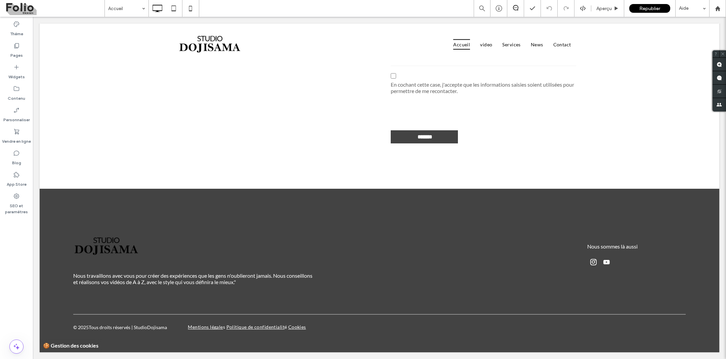
scroll to position [1982, 0]
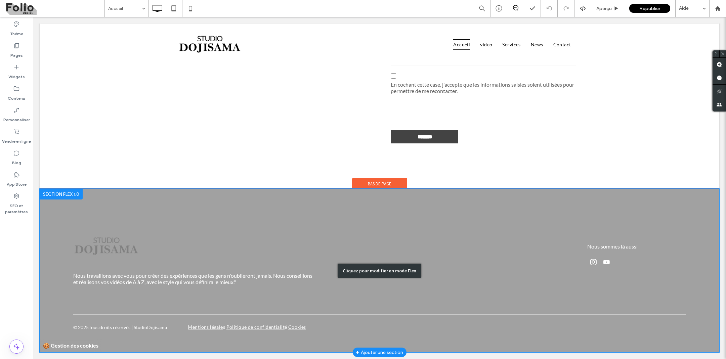
click at [110, 289] on div "Cliquez pour modifier en mode Flex" at bounding box center [380, 271] width 680 height 164
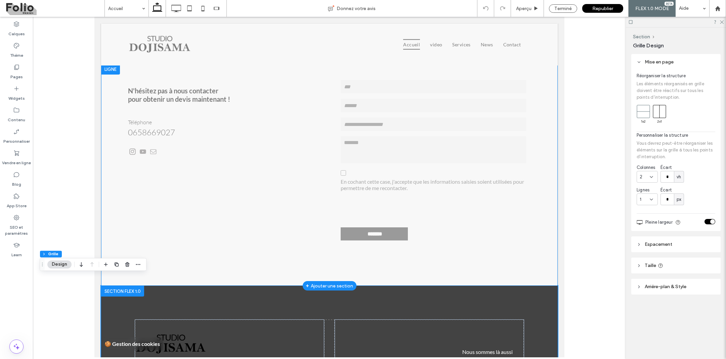
scroll to position [1982, 0]
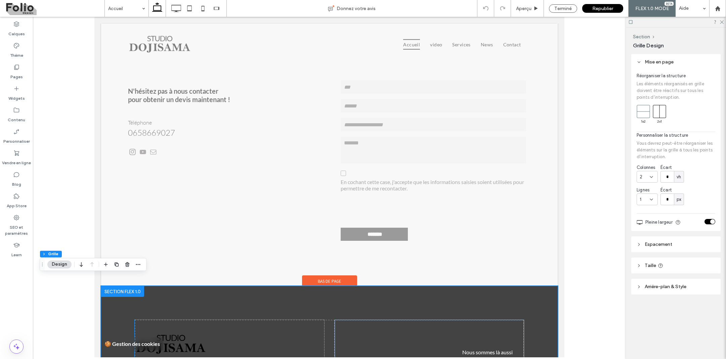
click at [157, 327] on img at bounding box center [171, 345] width 72 height 36
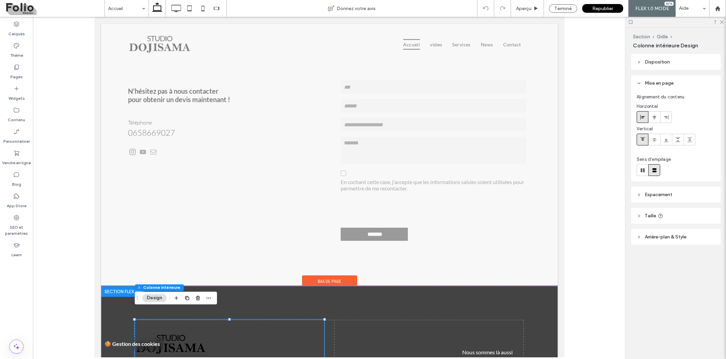
click at [157, 320] on div "🍪 🍪 Cookies et confidentialité Nous utilisons des cookies pour améliorer votre …" at bounding box center [229, 323] width 188 height 7
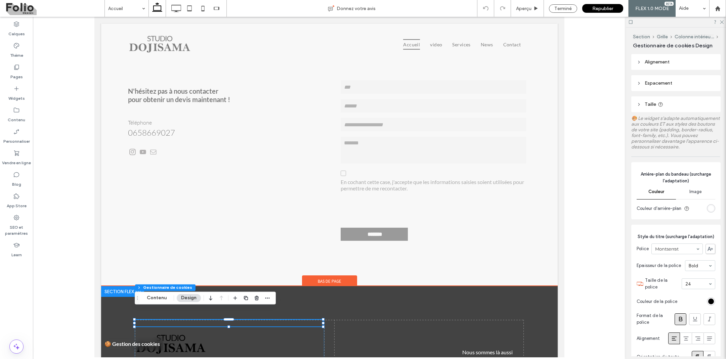
type input "*"
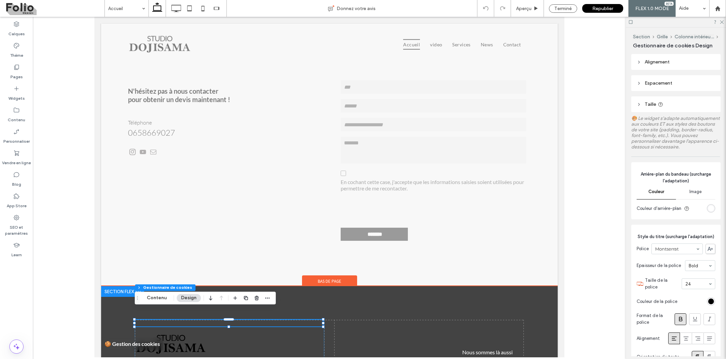
type input "*"
click at [157, 320] on div "🍪 🍪 Cookies et confidentialité Nous utilisons des cookies pour améliorer votre …" at bounding box center [229, 323] width 188 height 7
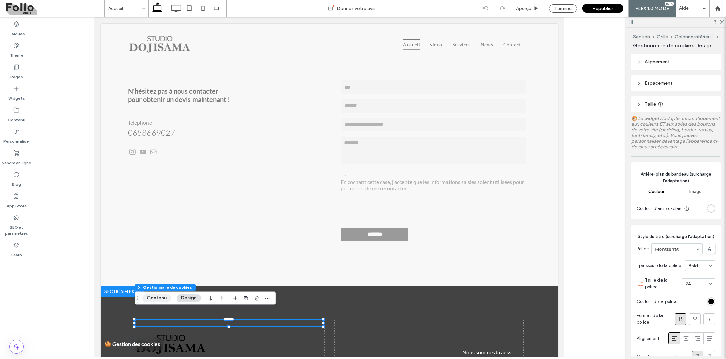
click at [157, 300] on button "Contenu" at bounding box center [156, 298] width 29 height 8
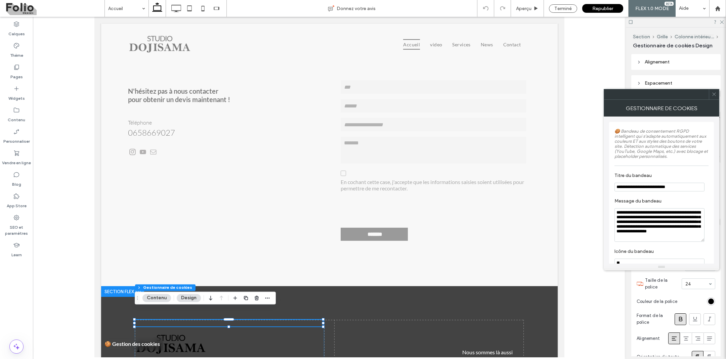
click at [712, 95] on icon at bounding box center [714, 94] width 5 height 5
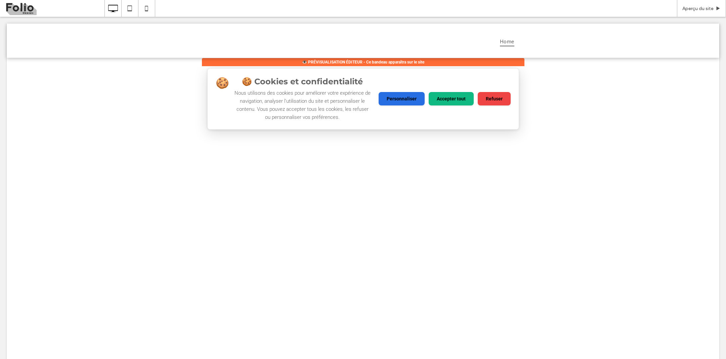
click at [430, 179] on div "🍪 🍪 Cookies et confidentialité Nous utilisons des cookies pour améliorer votre …" at bounding box center [363, 263] width 713 height 410
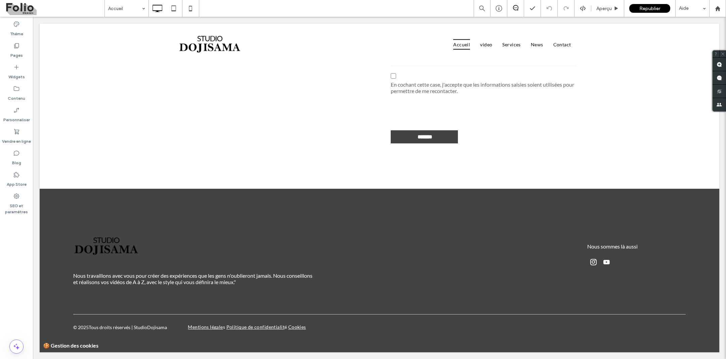
scroll to position [1982, 0]
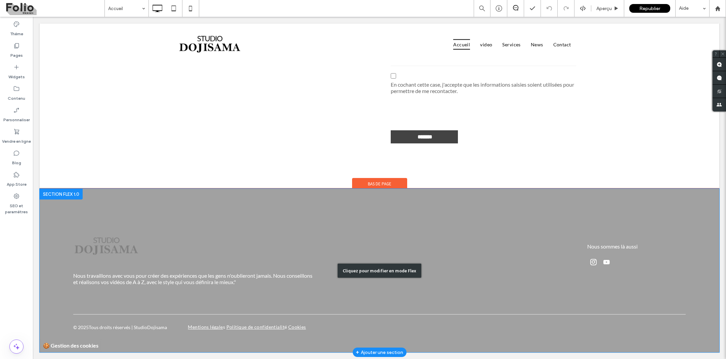
click at [71, 235] on div "Cliquez pour modifier en mode Flex" at bounding box center [380, 271] width 680 height 164
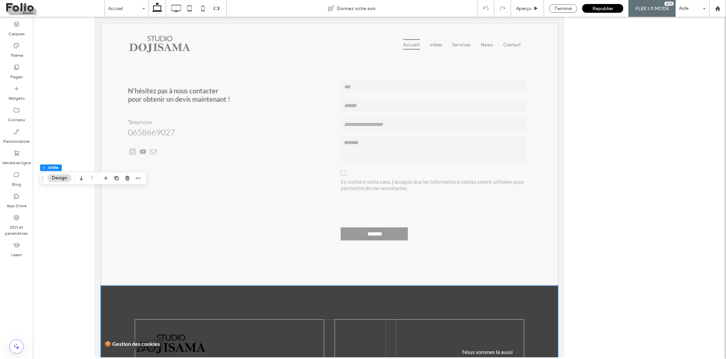
scroll to position [1982, 0]
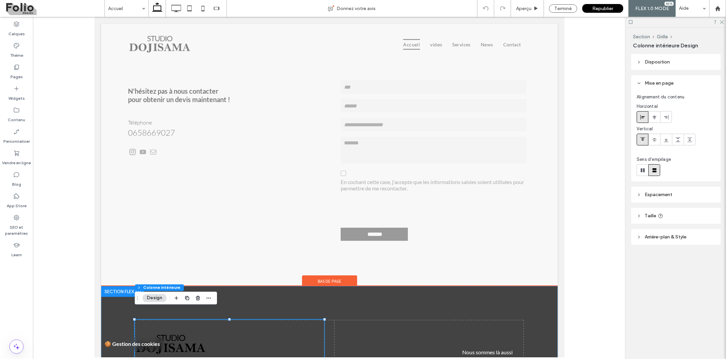
click at [165, 327] on img at bounding box center [171, 345] width 72 height 36
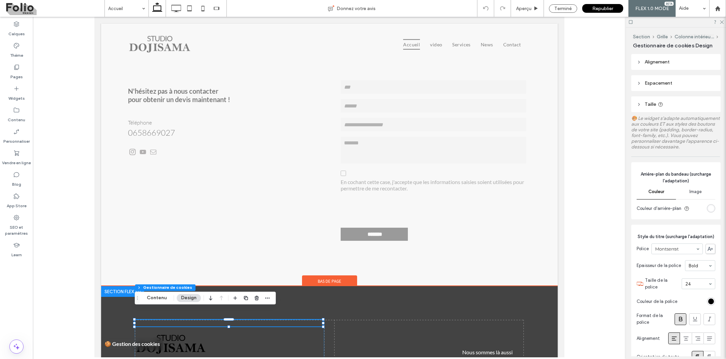
type input "*"
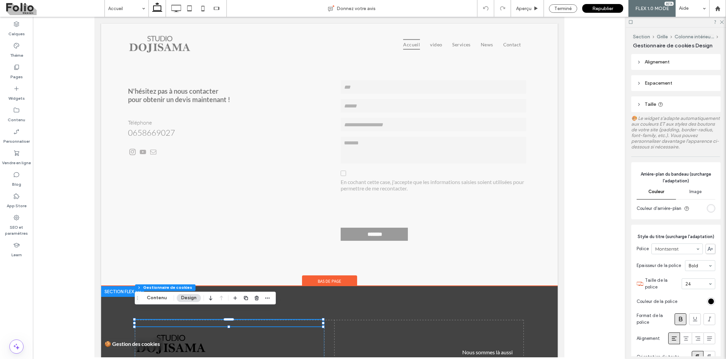
type input "*"
click at [159, 297] on button "Contenu" at bounding box center [156, 298] width 29 height 8
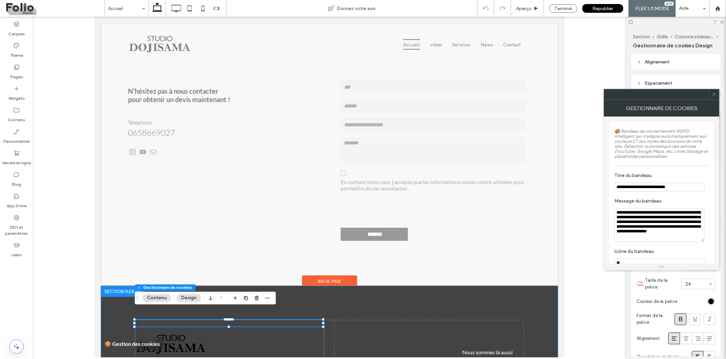
click at [188, 297] on button "Design" at bounding box center [189, 298] width 24 height 8
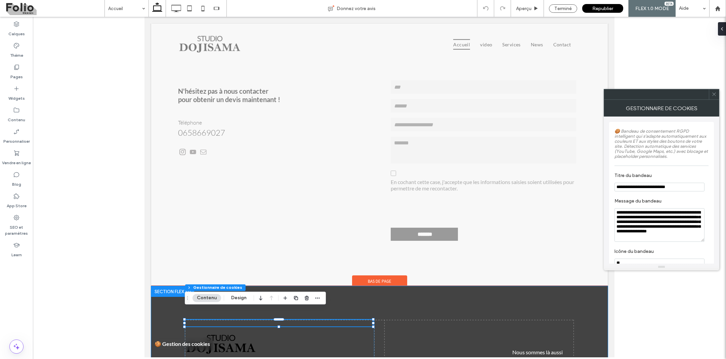
click at [209, 299] on button "Contenu" at bounding box center [207, 298] width 29 height 8
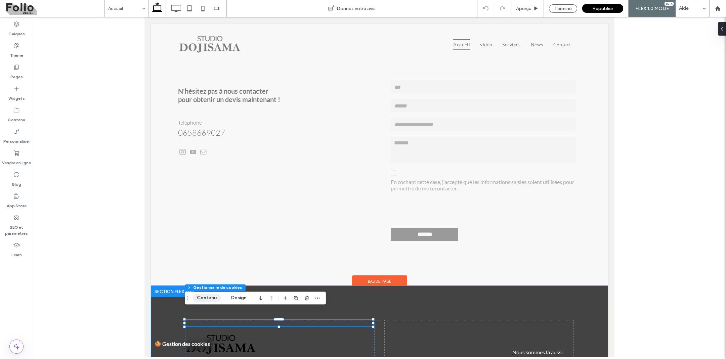
click at [209, 299] on button "Contenu" at bounding box center [207, 298] width 29 height 8
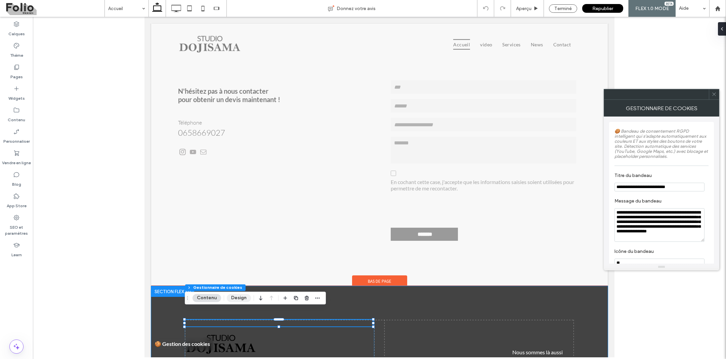
click at [234, 297] on button "Design" at bounding box center [239, 298] width 24 height 8
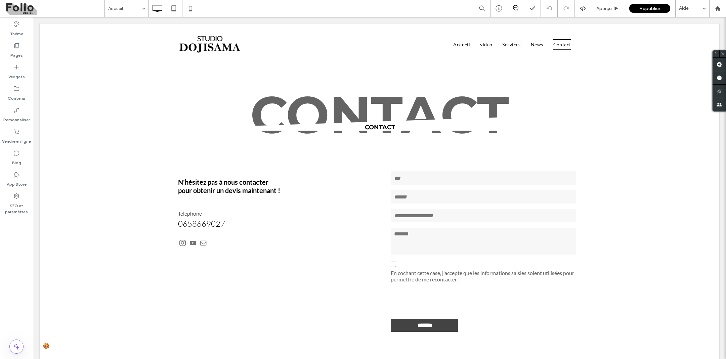
scroll to position [1982, 0]
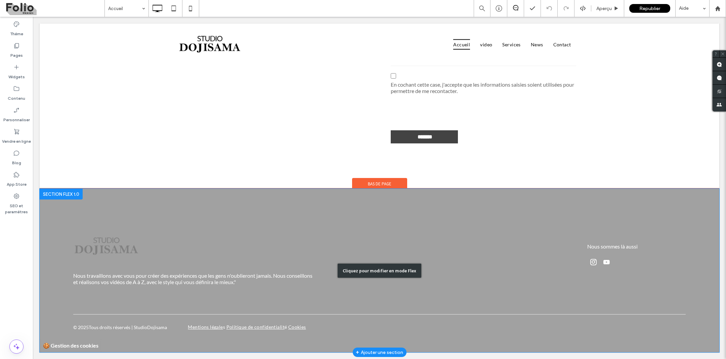
click at [142, 246] on div "Cliquez pour modifier en mode Flex" at bounding box center [380, 271] width 680 height 164
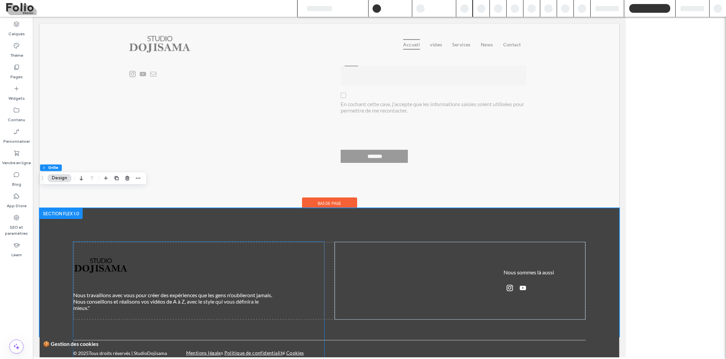
scroll to position [1982, 0]
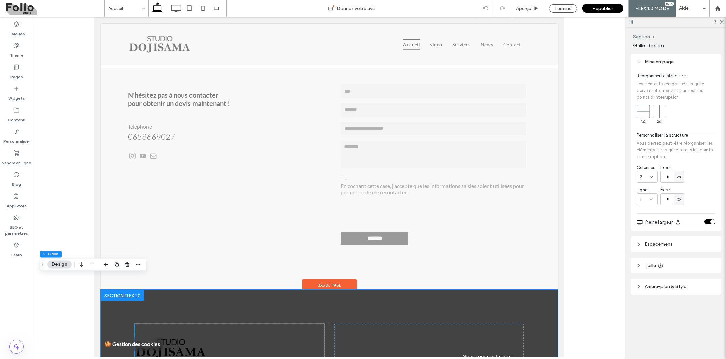
click at [159, 324] on div "🍪 🍪 Cookies et confidentialité Nous utilisons des cookies pour améliorer votre …" at bounding box center [229, 327] width 188 height 7
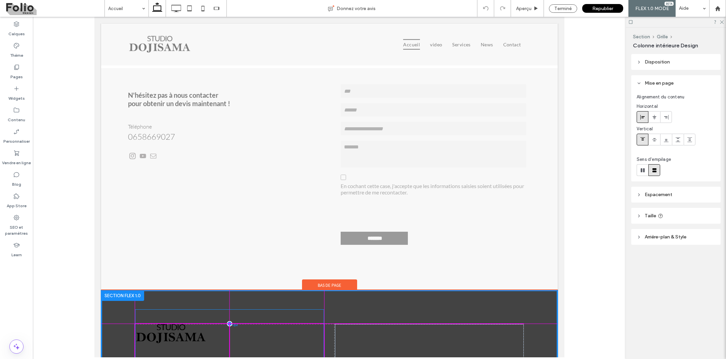
type input "**"
type input "***"
type input "*****"
type input "**"
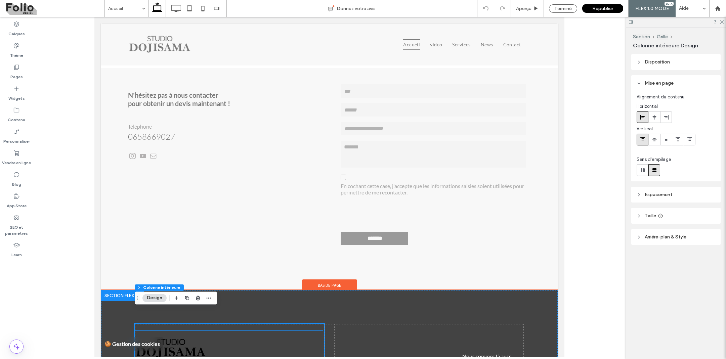
click at [159, 324] on div "🍪 🍪 Cookies et confidentialité Nous utilisons des cookies pour améliorer votre …" at bounding box center [229, 327] width 188 height 7
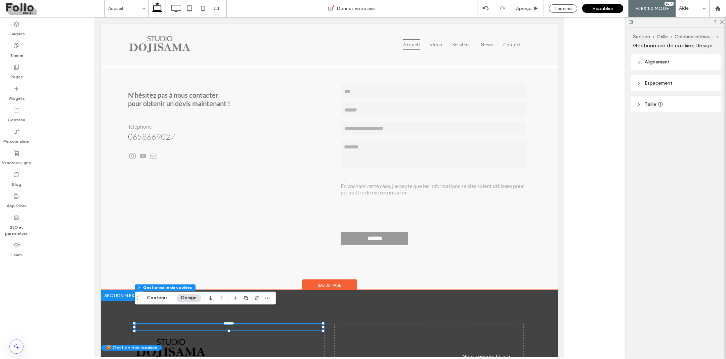
click at [159, 324] on div "🍪 🍪 Cookies et confidentialité Nous utilisons des cookies pour améliorer votre …" at bounding box center [229, 327] width 188 height 7
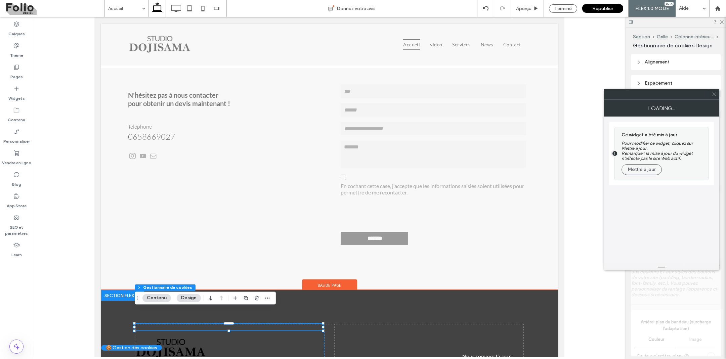
type input "**"
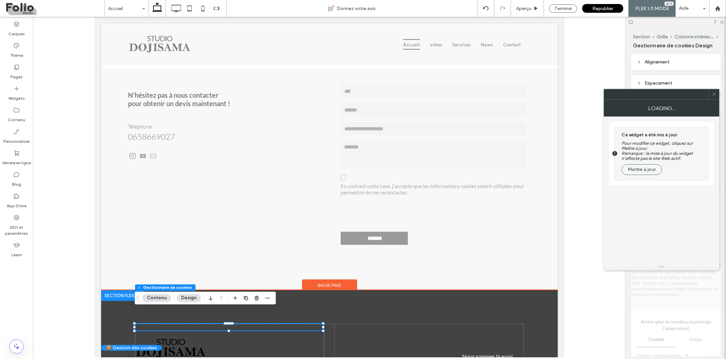
type input "**"
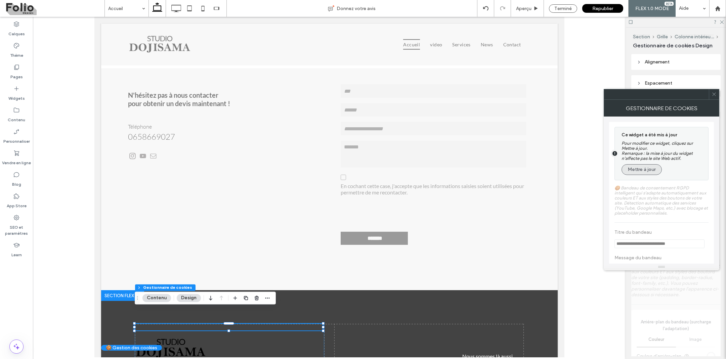
click at [635, 168] on button "Mettre à jour" at bounding box center [642, 169] width 40 height 11
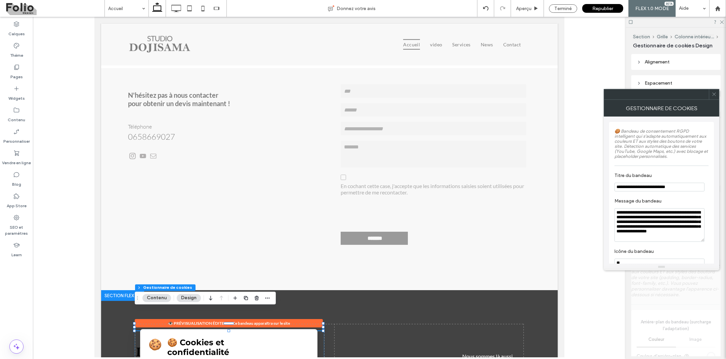
click at [716, 92] on icon at bounding box center [714, 94] width 5 height 5
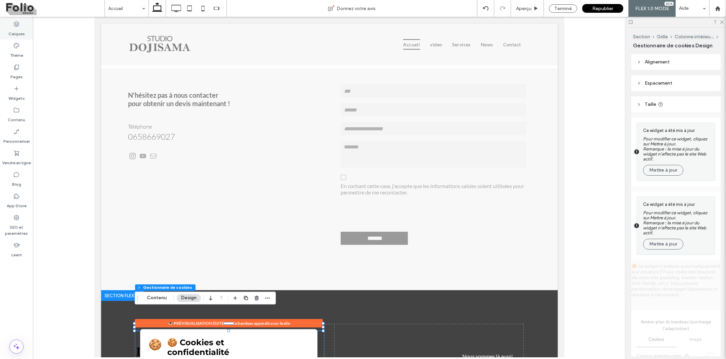
click at [12, 28] on label "Calques" at bounding box center [16, 32] width 16 height 9
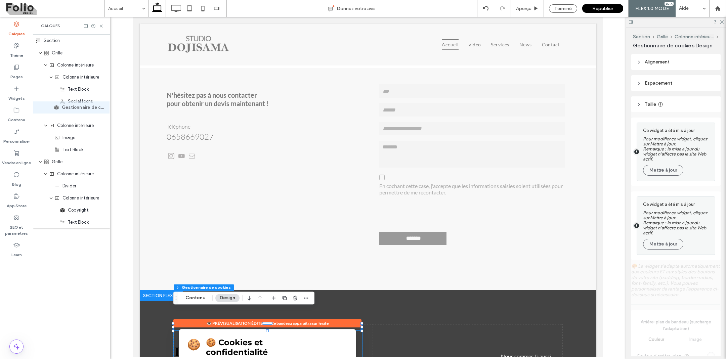
drag, startPoint x: 71, startPoint y: 128, endPoint x: 70, endPoint y: 110, distance: 17.5
click at [70, 110] on div "Section Grille Colonne intérieure Colonne intérieure Text Block Social Icons Co…" at bounding box center [71, 132] width 77 height 194
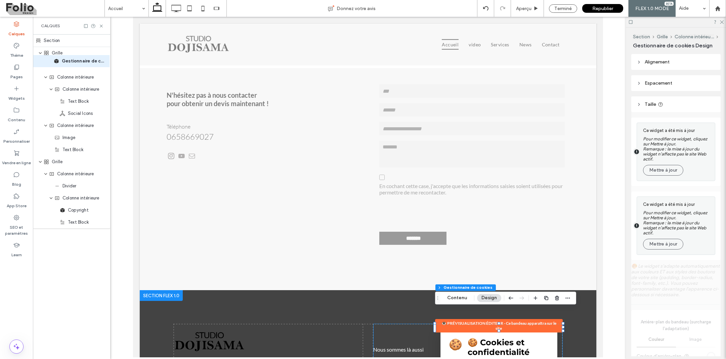
drag, startPoint x: 75, startPoint y: 113, endPoint x: 74, endPoint y: 61, distance: 51.7
click at [74, 61] on div "Section Grille Colonne intérieure Colonne intérieure Text Block Social Icons Ge…" at bounding box center [71, 132] width 77 height 194
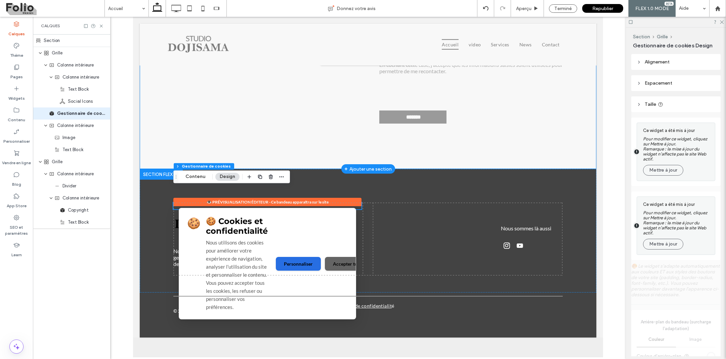
scroll to position [2103, 0]
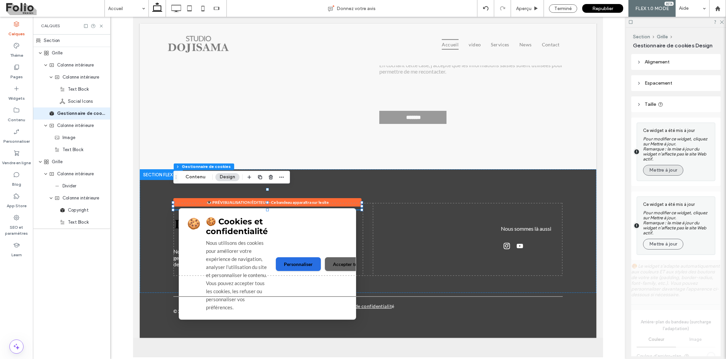
click at [660, 172] on button "Mettre à jour" at bounding box center [663, 170] width 40 height 11
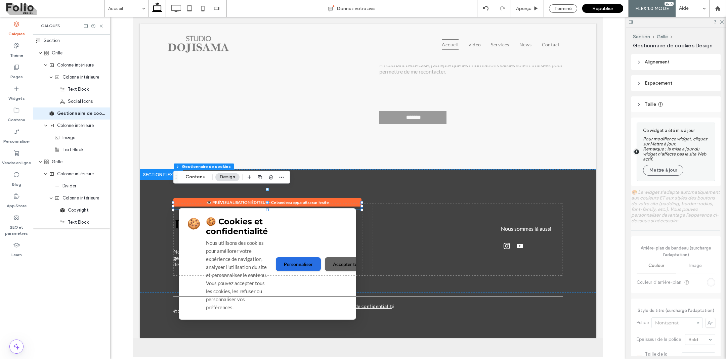
click at [660, 172] on button "Mettre à jour" at bounding box center [663, 170] width 40 height 11
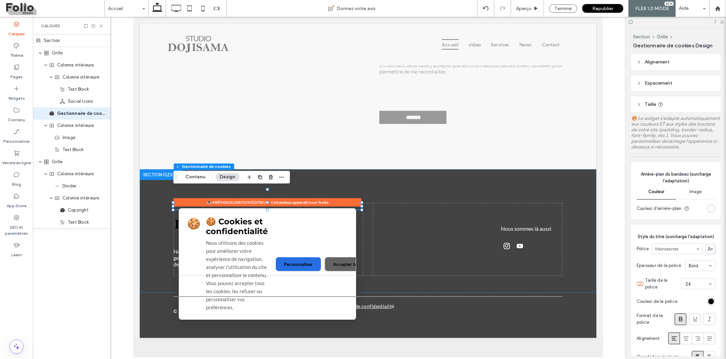
click at [639, 102] on icon at bounding box center [639, 104] width 5 height 5
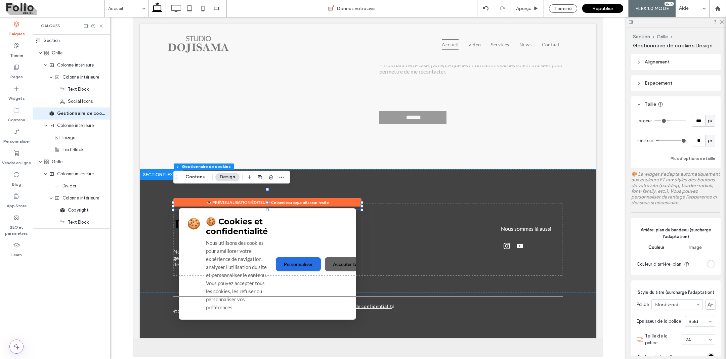
click at [712, 122] on span "px" at bounding box center [710, 121] width 5 height 7
click at [712, 143] on span "%" at bounding box center [710, 144] width 4 height 7
type input "**"
type input "****"
type input "*"
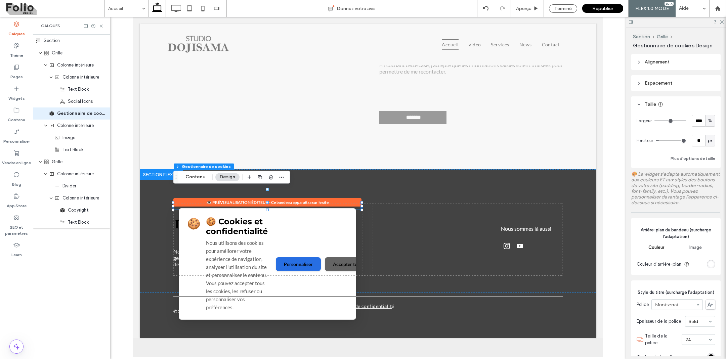
type input "*"
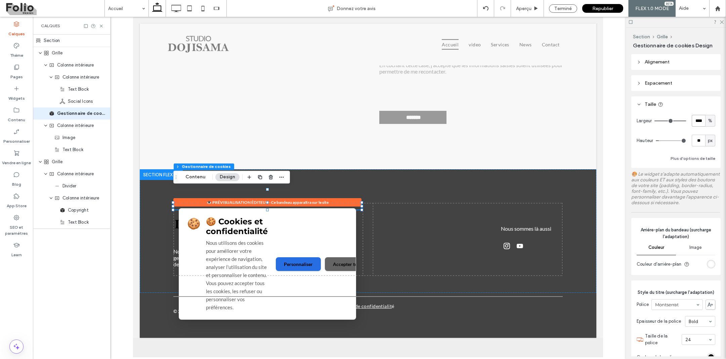
click at [697, 125] on input "****" at bounding box center [698, 121] width 13 height 12
type input "***"
type input "*"
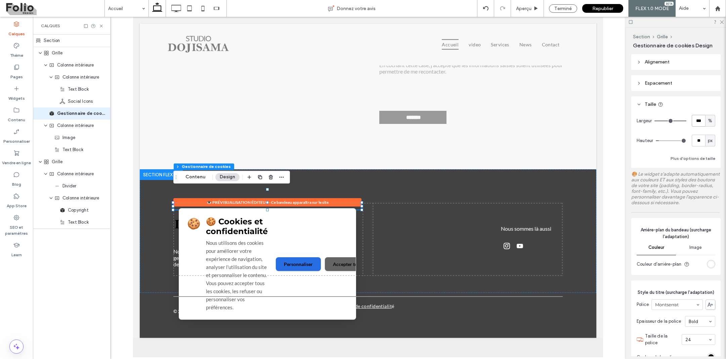
type input "*"
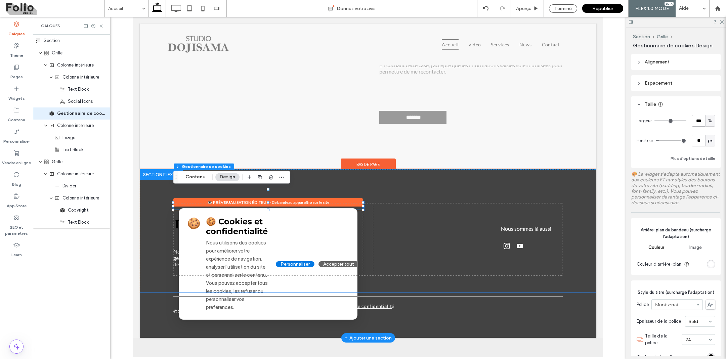
click at [298, 240] on div "🍪 🍪 Cookies et confidentialité Nous utilisons des cookies pour améliorer votre …" at bounding box center [268, 264] width 178 height 111
click at [288, 226] on div "🍪 🍪 Cookies et confidentialité Nous utilisons des cookies pour améliorer votre …" at bounding box center [268, 264] width 178 height 111
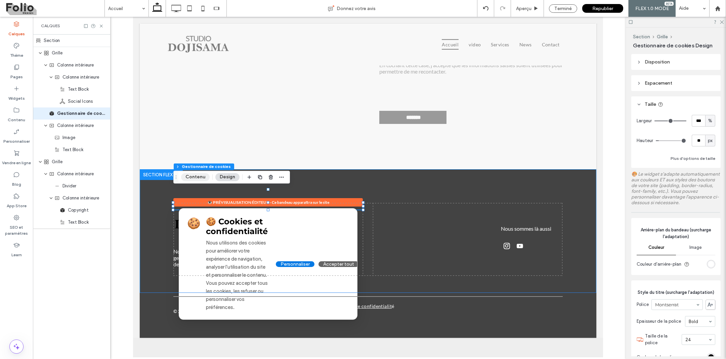
click at [194, 176] on button "Contenu" at bounding box center [195, 177] width 29 height 8
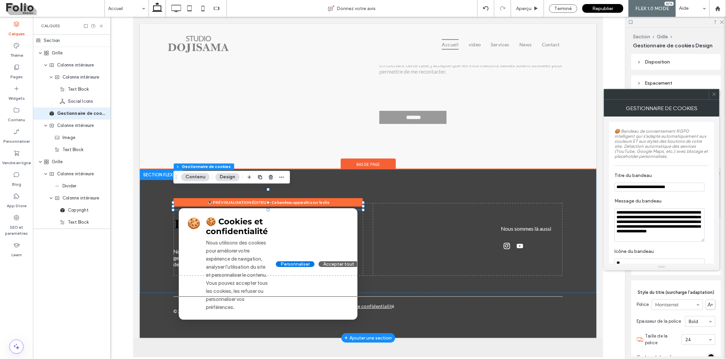
scroll to position [0, 0]
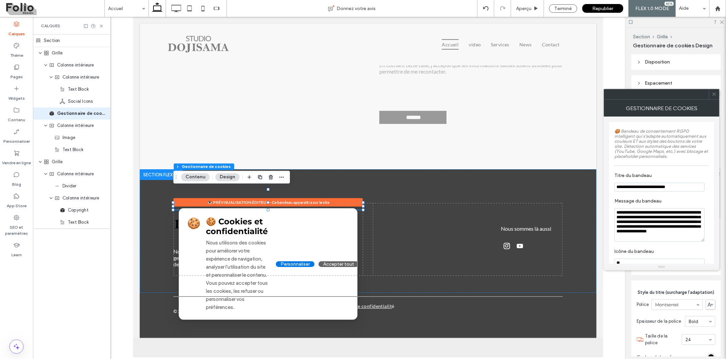
click at [713, 97] on span at bounding box center [714, 94] width 5 height 10
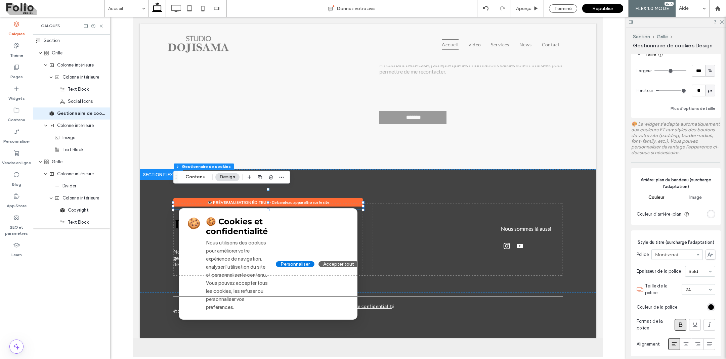
scroll to position [50, 0]
click at [711, 213] on div "rgb(255, 255, 255)" at bounding box center [711, 214] width 6 height 6
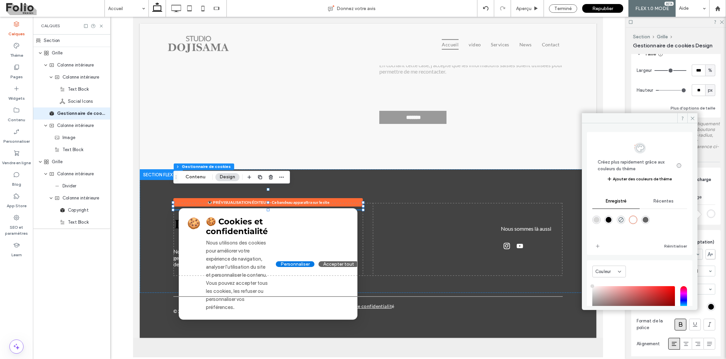
click at [595, 220] on div "rgba(215,215,215,1)" at bounding box center [597, 220] width 6 height 6
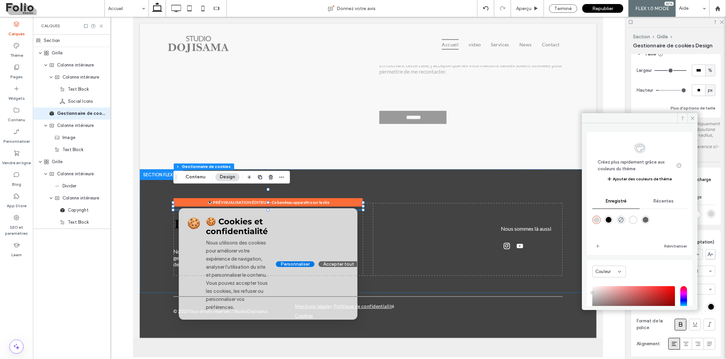
click at [637, 219] on div "rgba(255,255,255,1)" at bounding box center [633, 220] width 8 height 8
type input "*******"
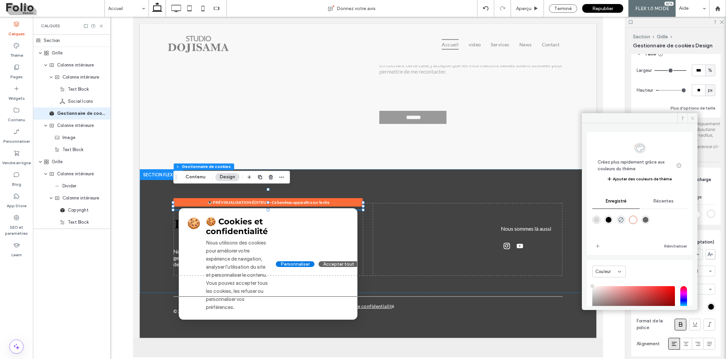
click at [689, 117] on span at bounding box center [692, 118] width 10 height 10
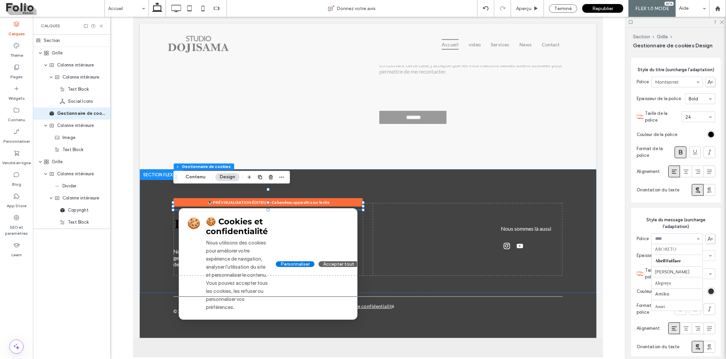
scroll to position [290, 0]
click at [702, 229] on span "Style du message (surcharge l'adaptation)" at bounding box center [676, 223] width 79 height 13
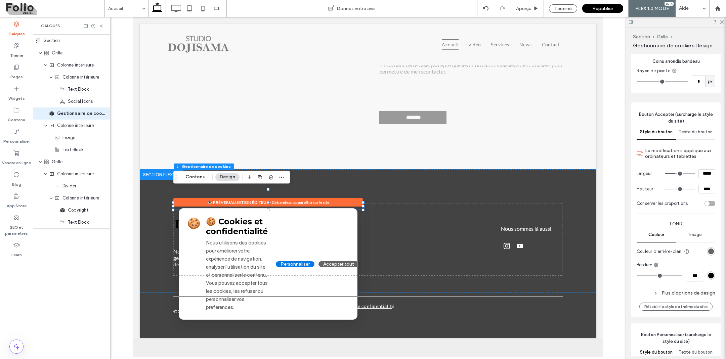
scroll to position [552, 0]
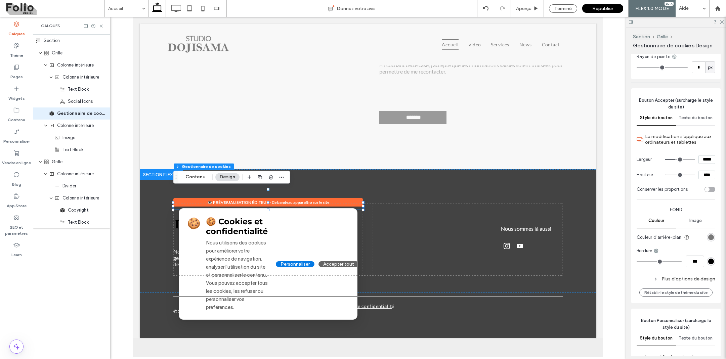
click at [712, 238] on div "rgb(100, 100, 100)" at bounding box center [711, 237] width 6 height 6
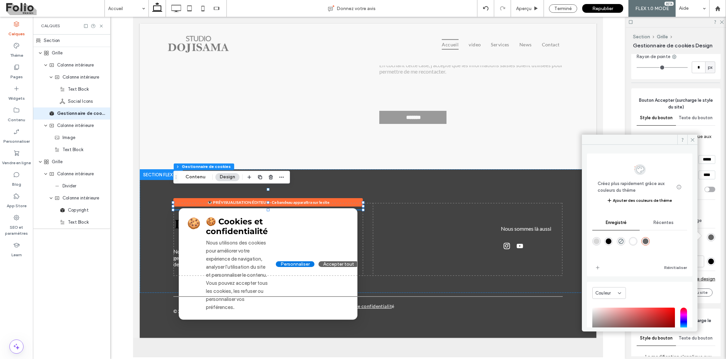
click at [710, 219] on div "Image" at bounding box center [695, 220] width 39 height 15
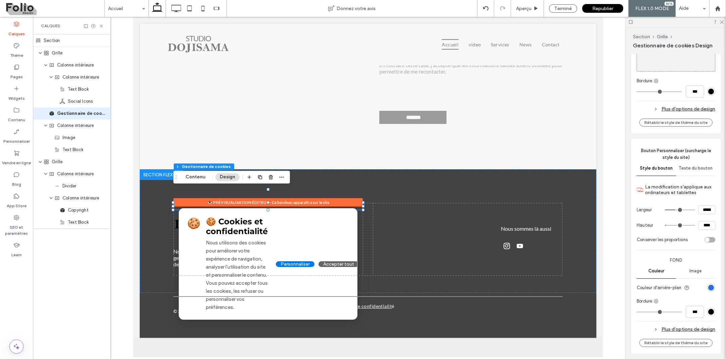
scroll to position [762, 0]
click at [714, 284] on div "rgb(39, 110, 226)" at bounding box center [711, 286] width 8 height 8
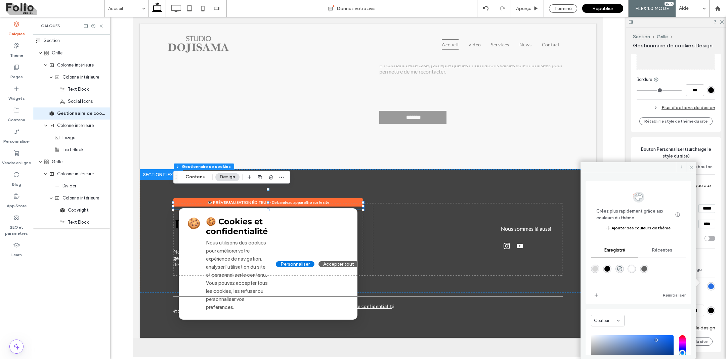
click at [597, 269] on div "rgba(215,215,215,1)" at bounding box center [595, 269] width 6 height 6
type input "*******"
click at [708, 253] on div "Fond Couleur Image Couleur d'arrière-plan" at bounding box center [676, 273] width 79 height 42
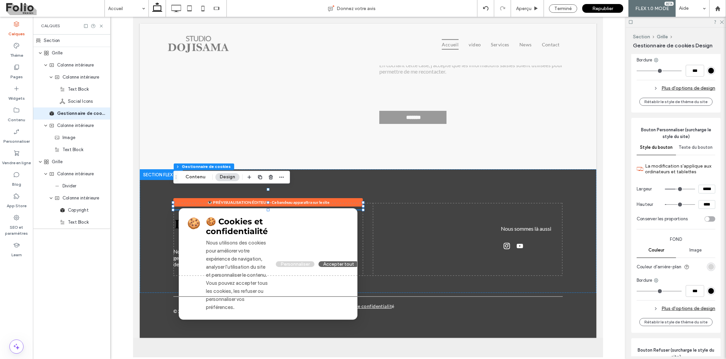
scroll to position [786, 0]
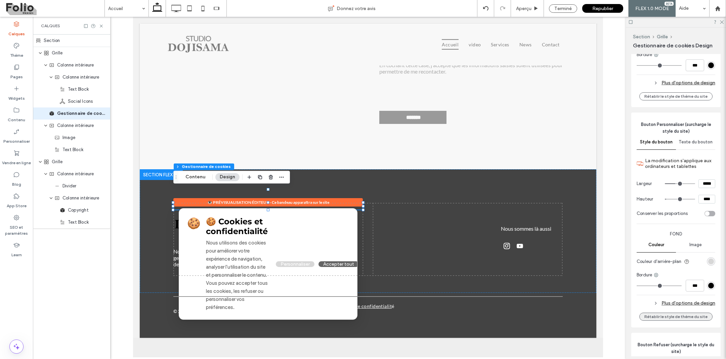
click at [693, 313] on button "Rétablir le style de thème du site" at bounding box center [675, 317] width 73 height 8
type input "***"
type input "*****"
type input "**"
type input "****"
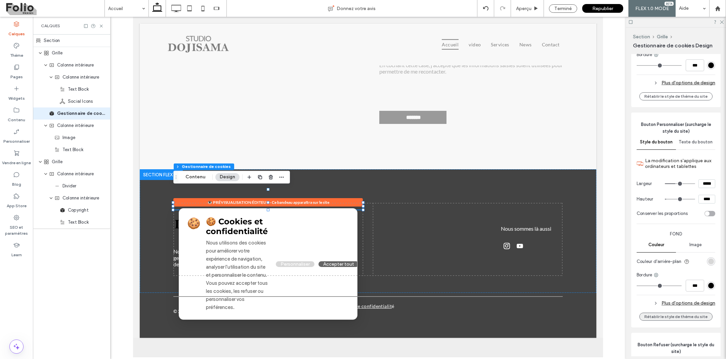
type input "***"
type input "*****"
type input "**"
type input "****"
type input "**"
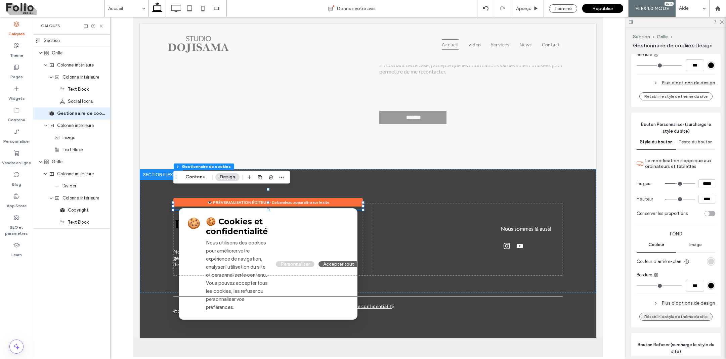
type input "****"
type input "**"
type input "****"
type input "**"
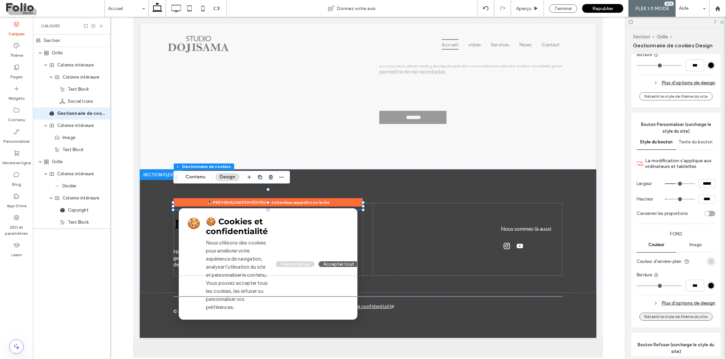
type input "**"
click at [693, 313] on button "Rétablir le style de thème du site" at bounding box center [675, 317] width 73 height 8
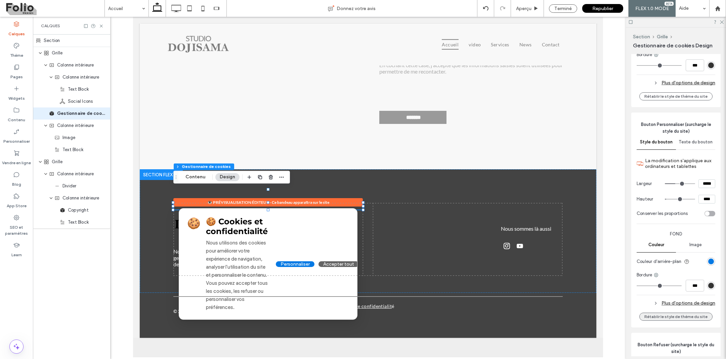
click at [693, 313] on button "Rétablir le style de thème du site" at bounding box center [675, 317] width 73 height 8
click at [524, 10] on span "Aperçu" at bounding box center [523, 9] width 15 height 6
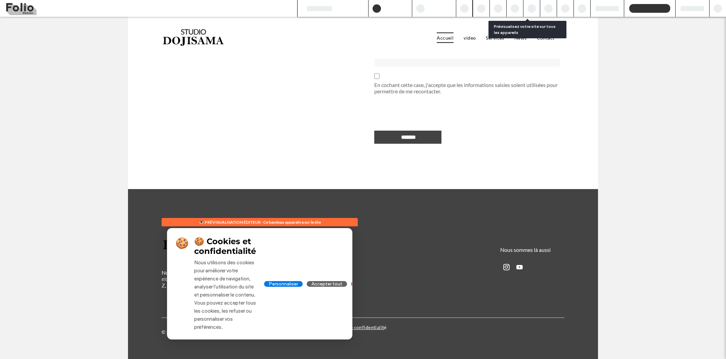
scroll to position [1962, 0]
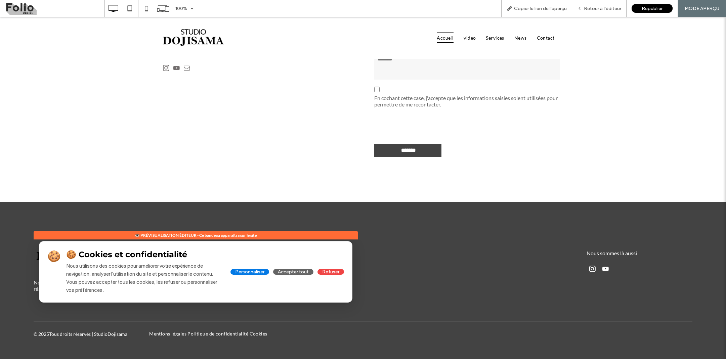
click at [246, 241] on div "🍪 🍪 Cookies et confidentialité Nous utilisons des cookies pour améliorer votre …" at bounding box center [196, 271] width 324 height 61
click at [244, 273] on button "Personnaliser" at bounding box center [249, 271] width 39 height 6
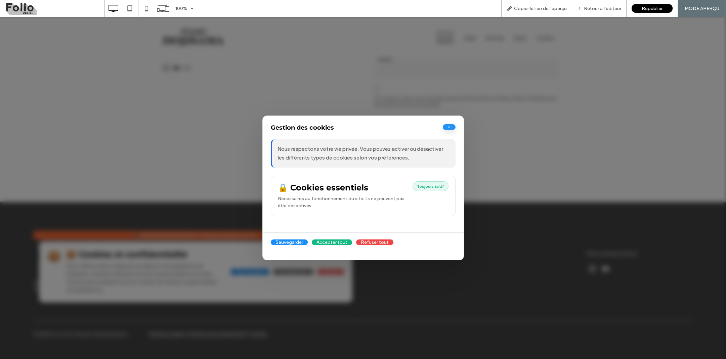
click at [451, 127] on button "×" at bounding box center [449, 127] width 13 height 6
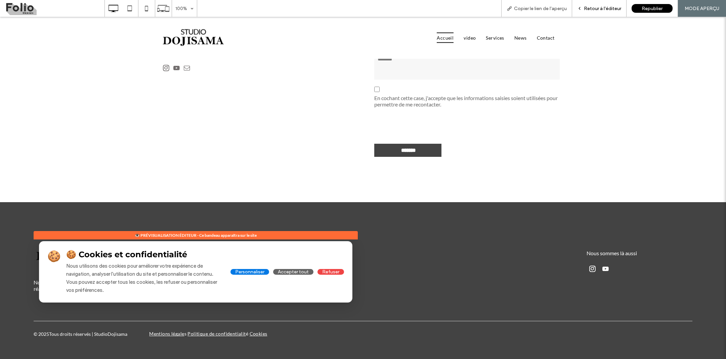
click at [591, 6] on span "Retour à l'éditeur" at bounding box center [602, 9] width 37 height 6
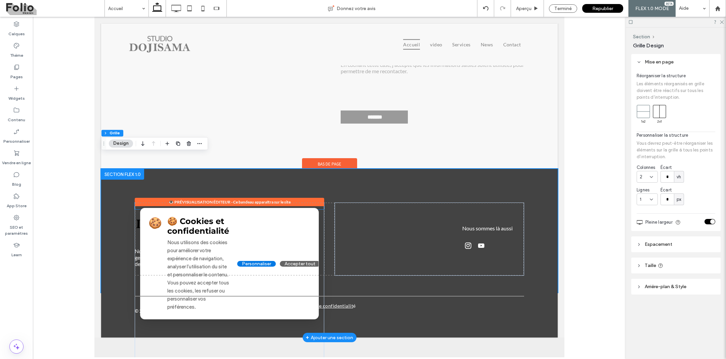
scroll to position [2103, 0]
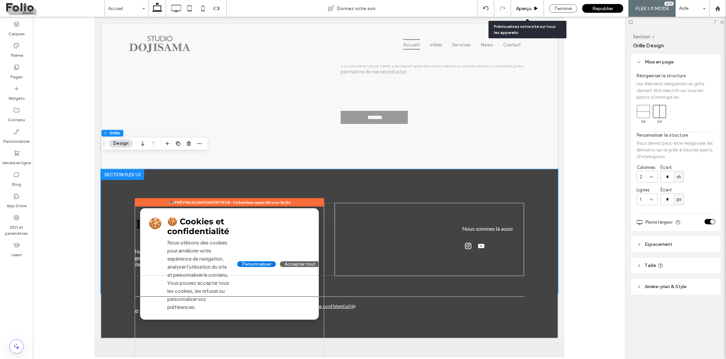
click at [522, 11] on span "Aperçu" at bounding box center [523, 9] width 15 height 6
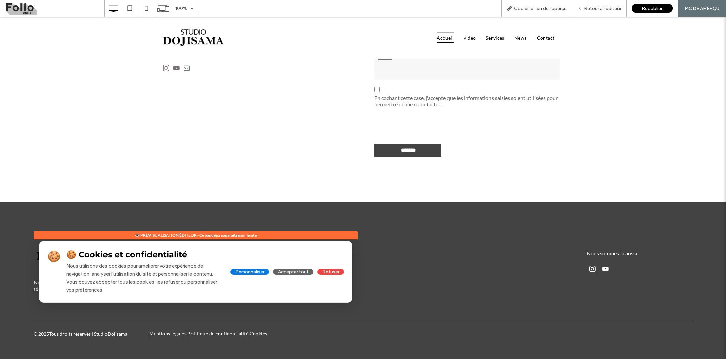
scroll to position [1962, 0]
click at [289, 273] on button "Accepter tout" at bounding box center [293, 271] width 40 height 6
click at [295, 272] on button "Accepter tout" at bounding box center [293, 271] width 40 height 6
click at [637, 8] on div "Republier" at bounding box center [652, 8] width 41 height 9
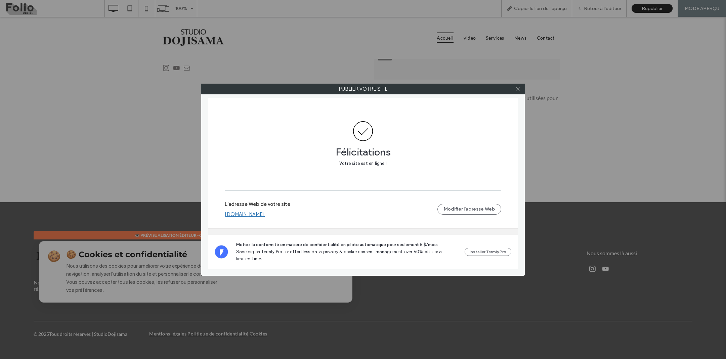
click at [518, 86] on span at bounding box center [517, 89] width 5 height 10
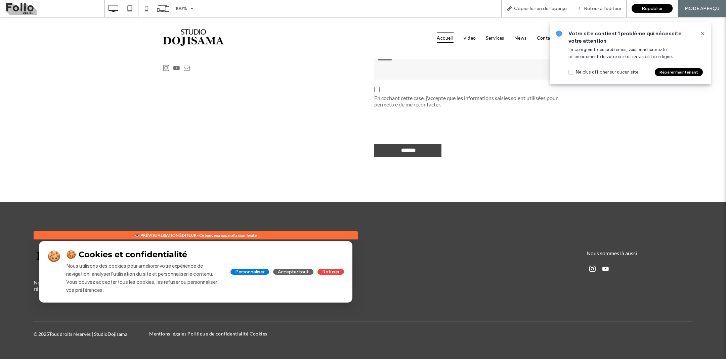
click at [258, 288] on div "🍪 🍪 Cookies et confidentialité Nous utilisons des cookies pour améliorer votre …" at bounding box center [195, 272] width 313 height 61
click at [704, 34] on icon at bounding box center [702, 33] width 5 height 5
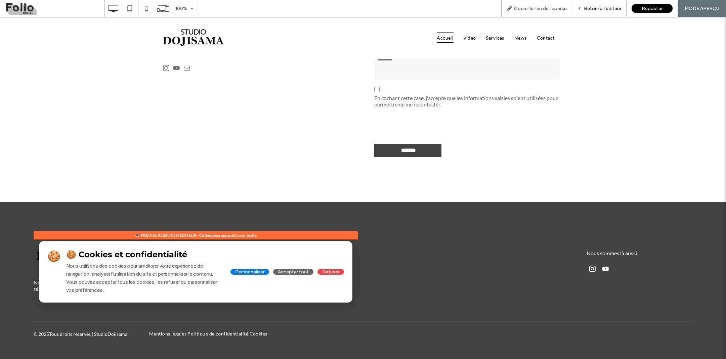
click at [594, 10] on span "Retour à l'éditeur" at bounding box center [602, 9] width 37 height 6
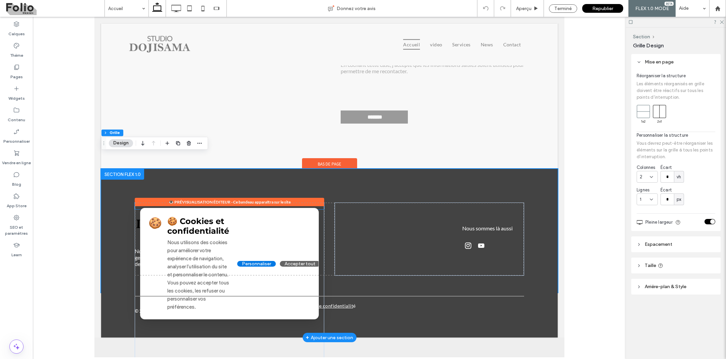
scroll to position [2103, 0]
click at [299, 218] on div "🍪 🍪 Cookies et confidentialité Nous utilisons des cookies pour améliorer votre …" at bounding box center [229, 264] width 178 height 111
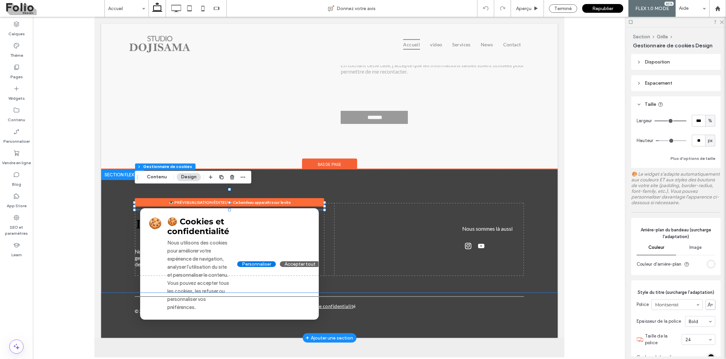
type input "**"
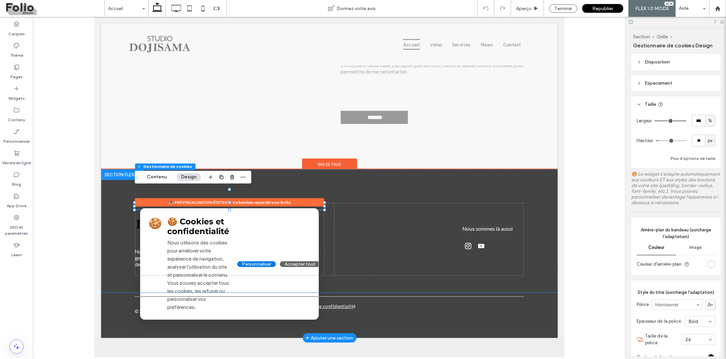
type input "**"
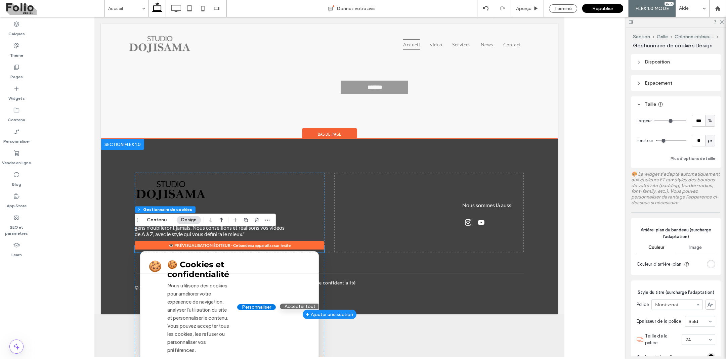
scroll to position [2133, 0]
type input "**"
type input "****"
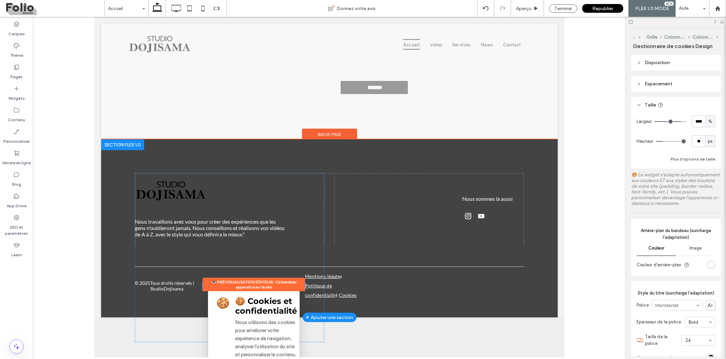
type input "**"
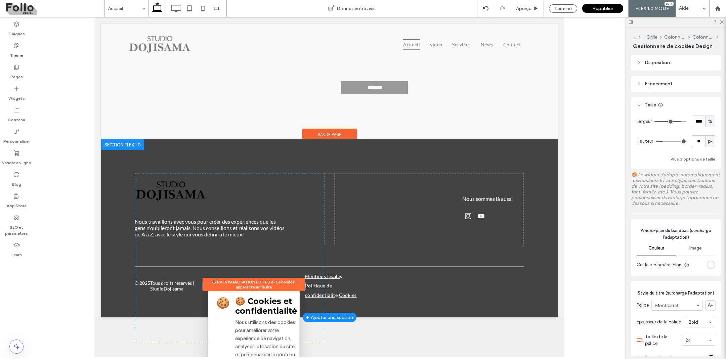
type input "**"
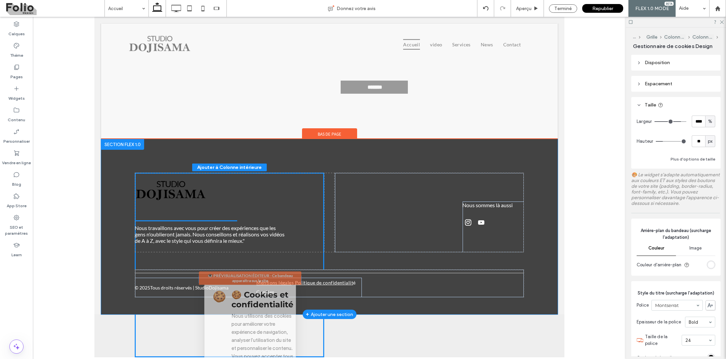
scroll to position [2103, 0]
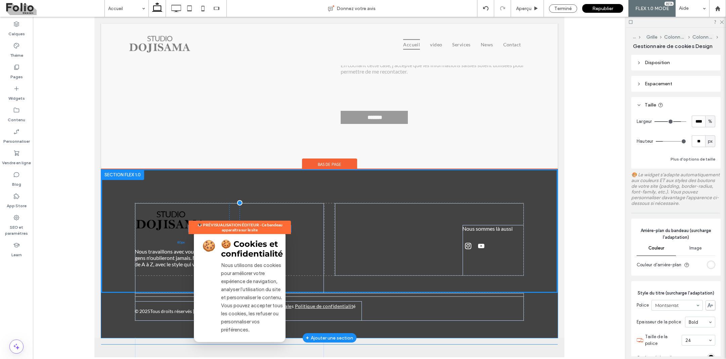
drag, startPoint x: 223, startPoint y: 257, endPoint x: 209, endPoint y: 184, distance: 73.6
type input "**"
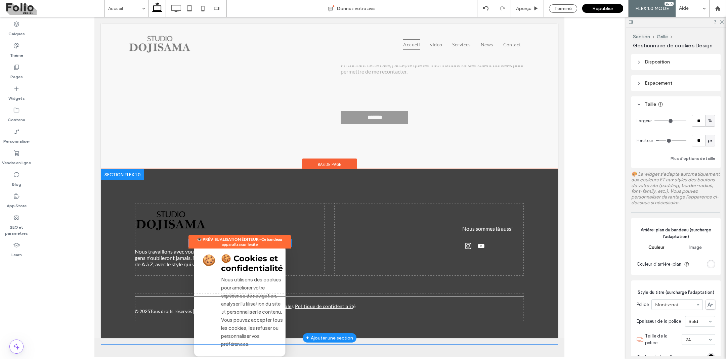
type input "**"
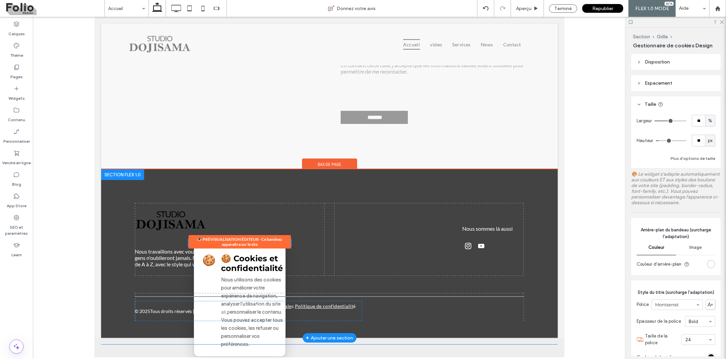
type input "**"
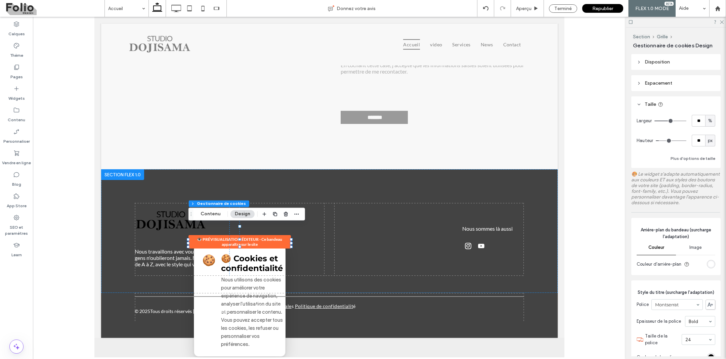
drag, startPoint x: 214, startPoint y: 206, endPoint x: 214, endPoint y: 219, distance: 13.8
click at [214, 219] on div "Section Grille Gestionnaire de cookies Contenu Design" at bounding box center [246, 214] width 117 height 13
click at [207, 202] on button "Section" at bounding box center [199, 203] width 21 height 7
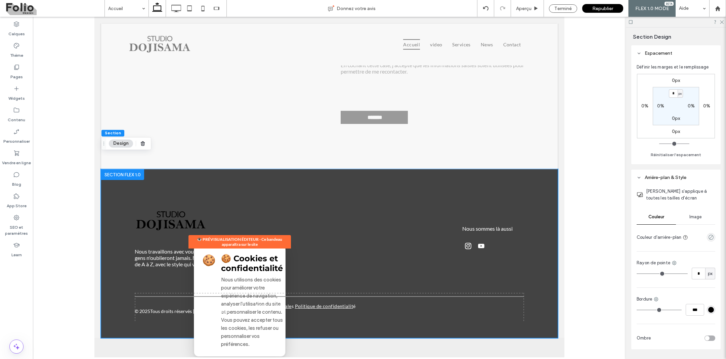
scroll to position [2097, 0]
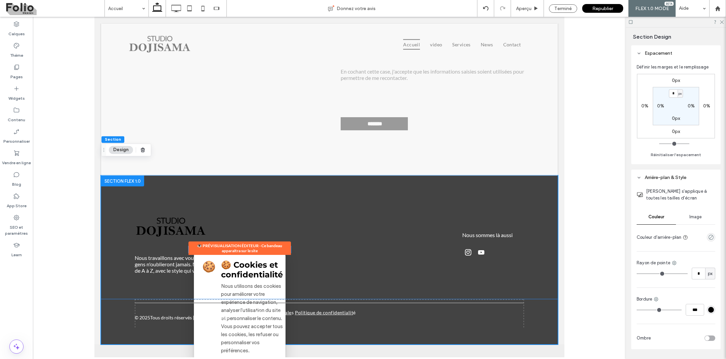
click at [210, 252] on div "🍪 🍪 Cookies et confidentialité Nous utilisons des cookies pour améliorer votre …" at bounding box center [239, 308] width 102 height 112
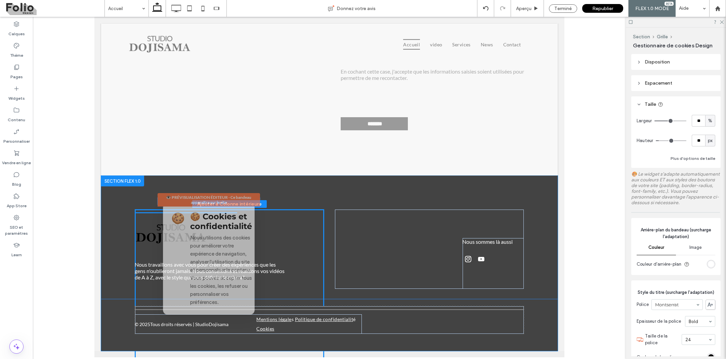
drag, startPoint x: 206, startPoint y: 239, endPoint x: 175, endPoint y: 206, distance: 45.7
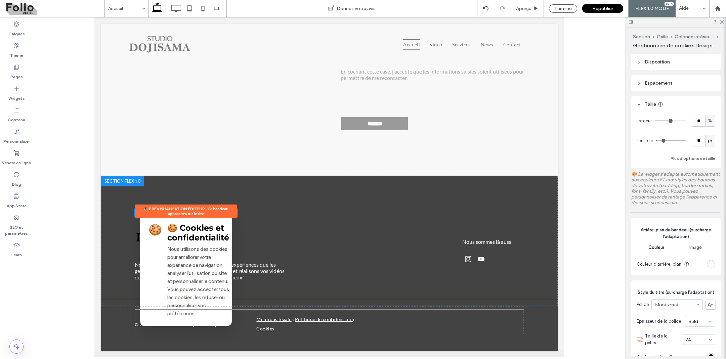
type input "**"
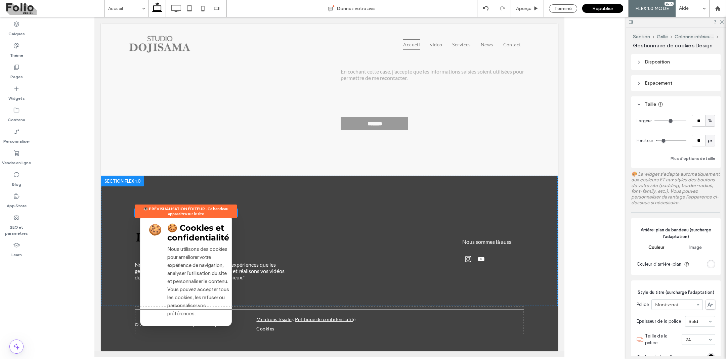
type input "**"
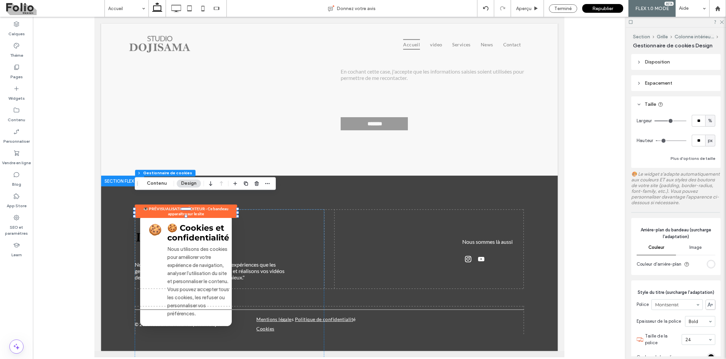
type input "**"
type input "***"
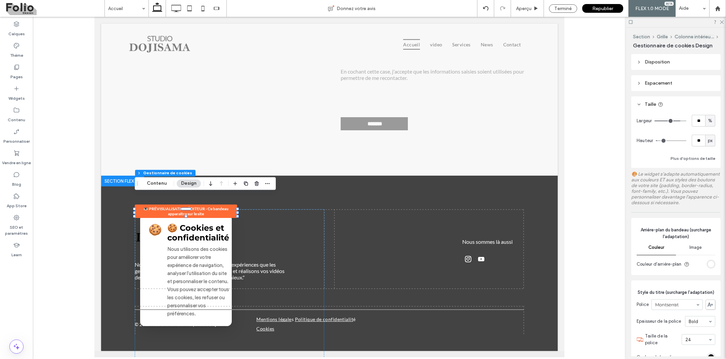
type input "***"
drag, startPoint x: 672, startPoint y: 120, endPoint x: 705, endPoint y: 120, distance: 33.6
type input "***"
click at [705, 120] on div "Largeur *** %" at bounding box center [676, 121] width 79 height 12
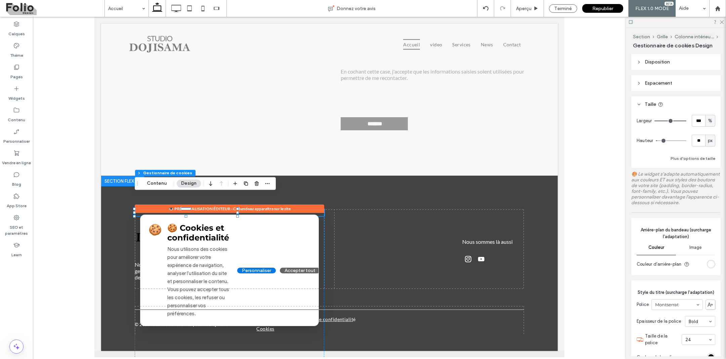
type input "**"
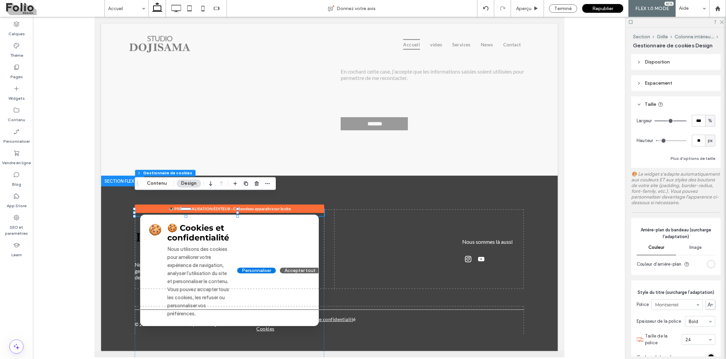
type input "**"
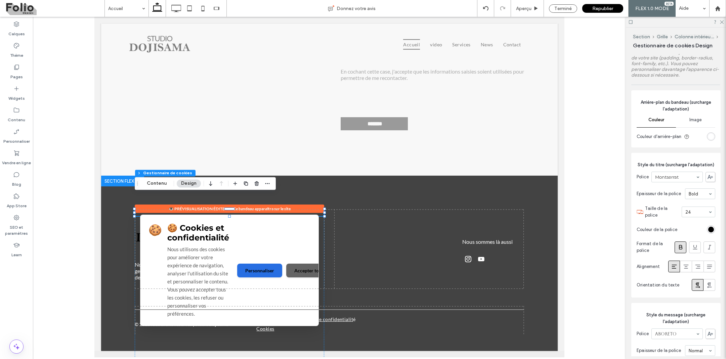
scroll to position [129, 0]
click at [21, 55] on label "Thème" at bounding box center [16, 53] width 13 height 9
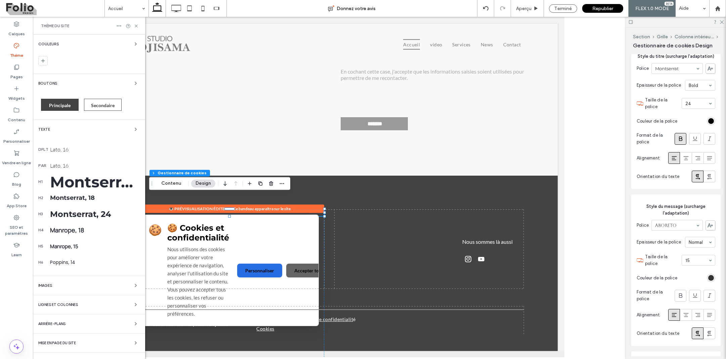
scroll to position [0, 0]
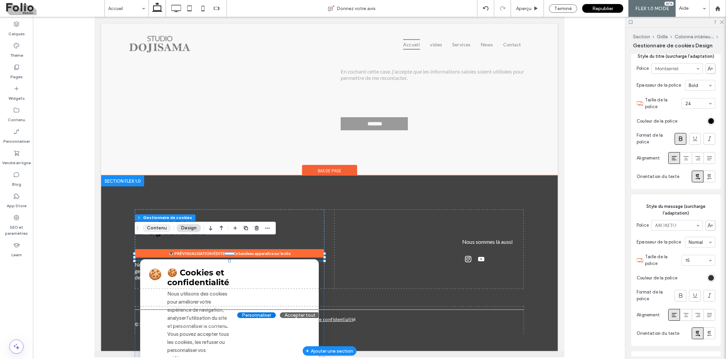
click at [161, 229] on button "Contenu" at bounding box center [156, 228] width 29 height 8
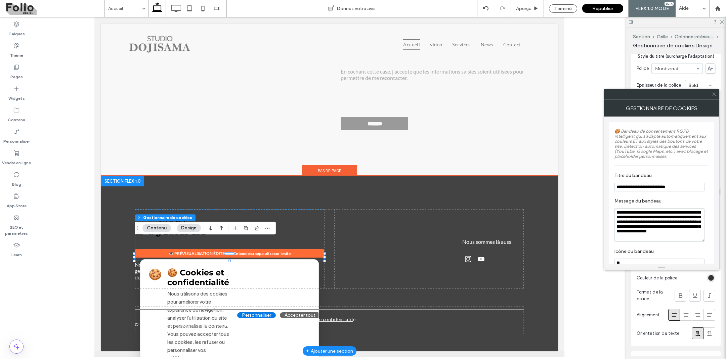
click at [714, 94] on icon at bounding box center [714, 94] width 5 height 5
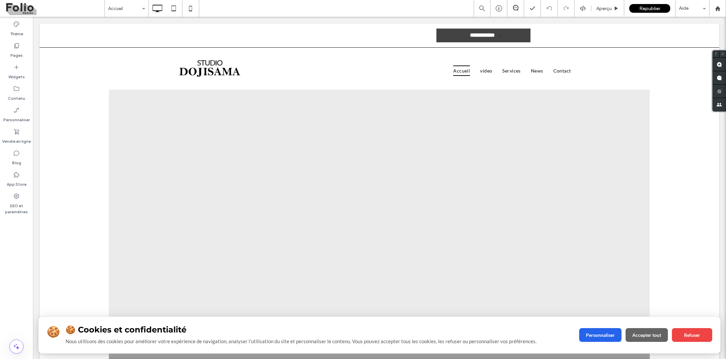
click at [86, 327] on h3 "🍪 Cookies et confidentialité" at bounding box center [319, 330] width 506 height 10
click at [601, 331] on button "Personnaliser" at bounding box center [600, 335] width 42 height 14
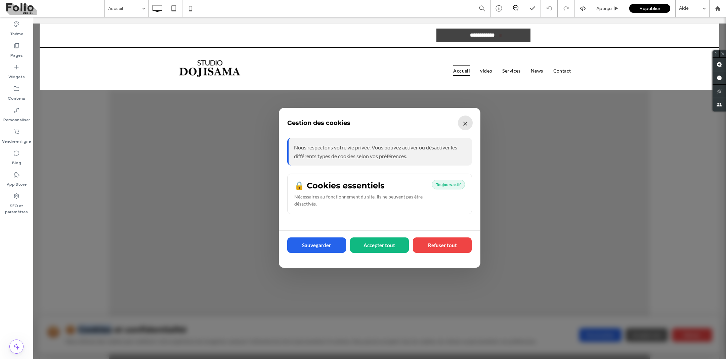
click at [464, 123] on button "×" at bounding box center [465, 123] width 15 height 15
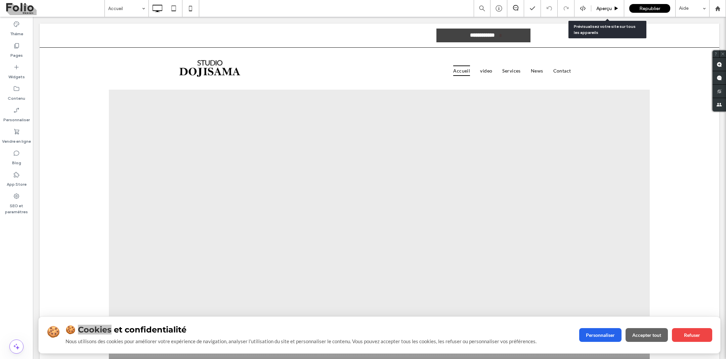
click at [606, 15] on div "Aperçu" at bounding box center [607, 8] width 33 height 17
click at [603, 8] on span "Aperçu" at bounding box center [603, 9] width 15 height 6
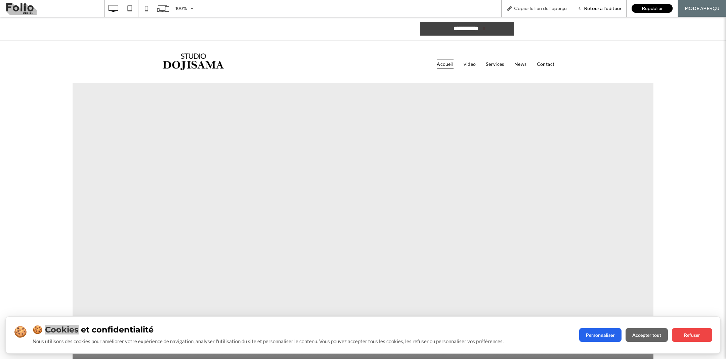
click at [603, 8] on span "Retour à l'éditeur" at bounding box center [602, 9] width 37 height 6
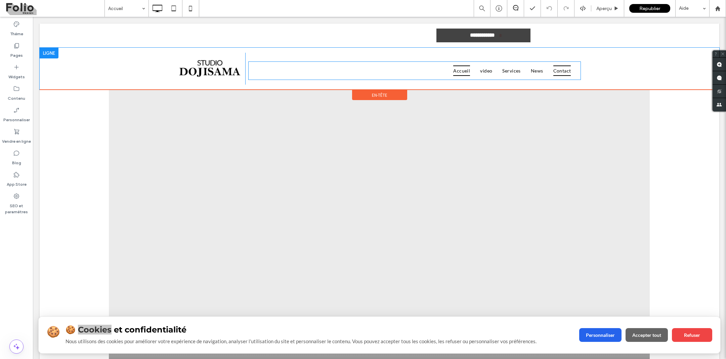
click at [559, 75] on span "Contact" at bounding box center [562, 71] width 18 height 10
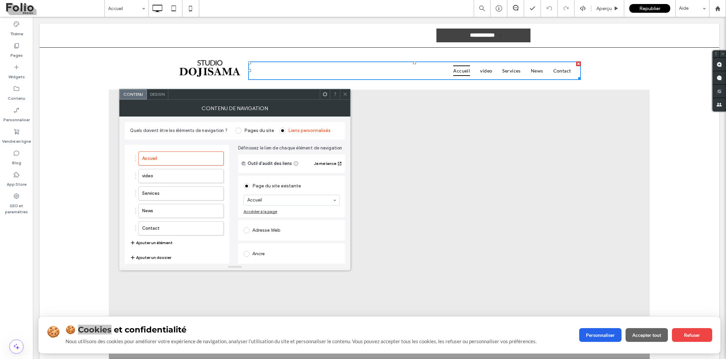
click at [346, 97] on span at bounding box center [345, 94] width 5 height 10
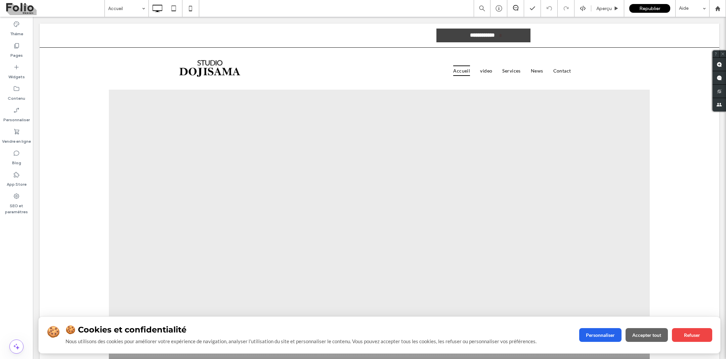
click at [67, 334] on h3 "🍪 Cookies et confidentialité" at bounding box center [319, 330] width 506 height 10
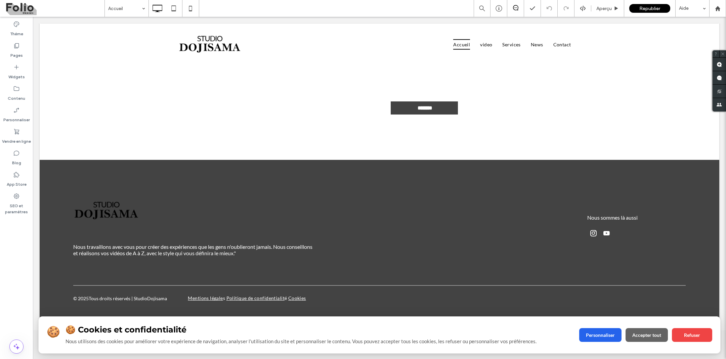
scroll to position [2011, 0]
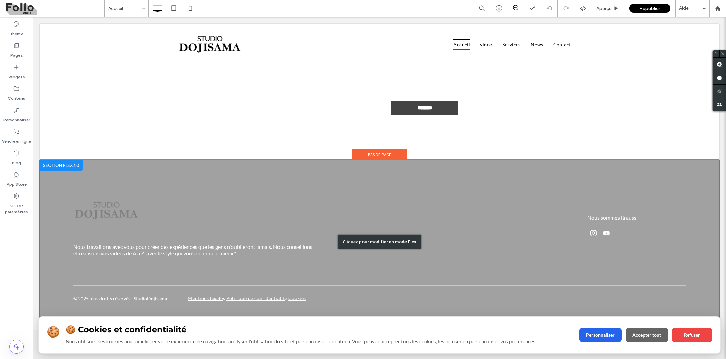
click at [148, 227] on div "Cliquez pour modifier en mode Flex" at bounding box center [380, 242] width 680 height 164
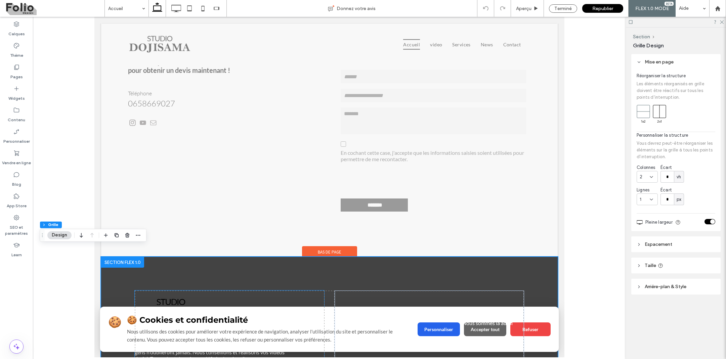
click at [170, 314] on div "🍪 🍪 Cookies et confidentialité Nous utilisons des cookies pour améliorer votre …" at bounding box center [329, 329] width 459 height 45
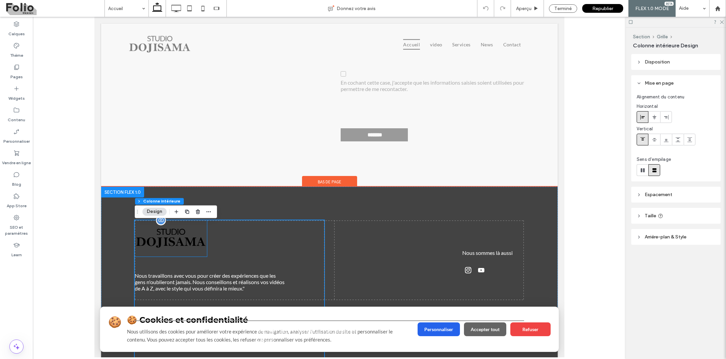
scroll to position [2099, 0]
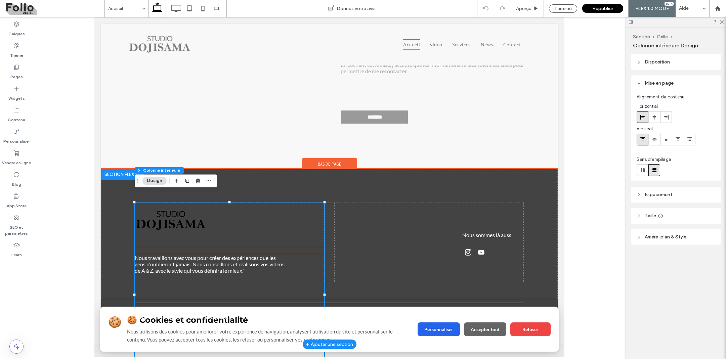
click at [226, 247] on div "🍪 🍪 Cookies et confidentialité Nous utilisons des cookies pour améliorer votre …" at bounding box center [229, 250] width 189 height 7
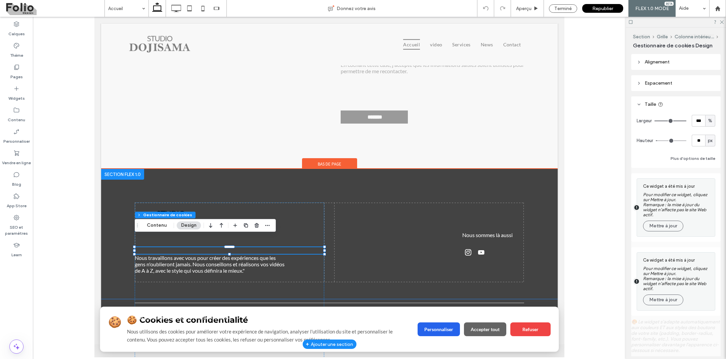
type input "**"
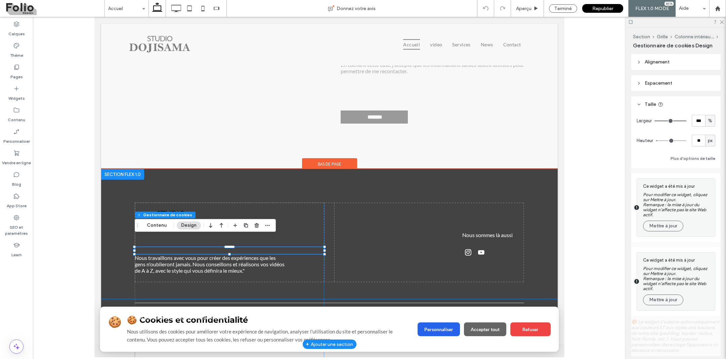
type input "**"
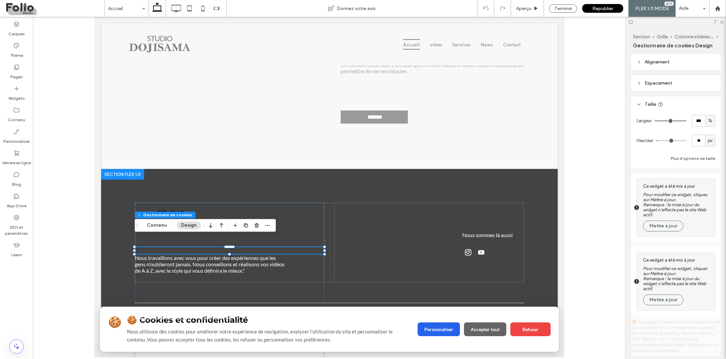
click at [655, 232] on div "Ce widget a été mis à jour Pour modifier ce widget, cliquez sur Mettre à jour. …" at bounding box center [677, 207] width 69 height 51
click at [656, 227] on button "Mettre à jour" at bounding box center [663, 226] width 40 height 11
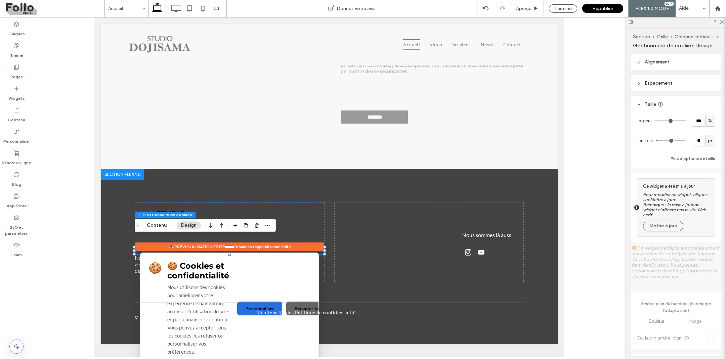
click at [656, 227] on button "Mettre à jour" at bounding box center [663, 226] width 40 height 11
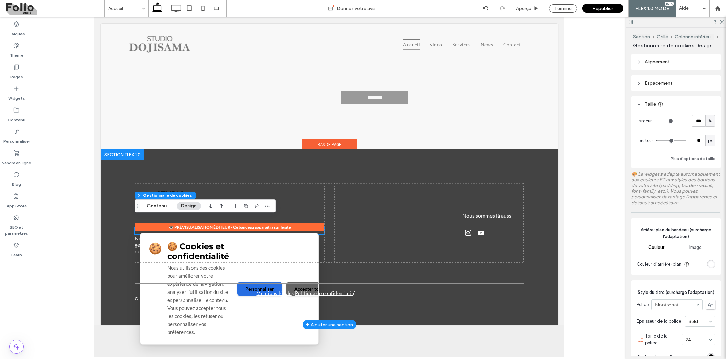
scroll to position [2119, 0]
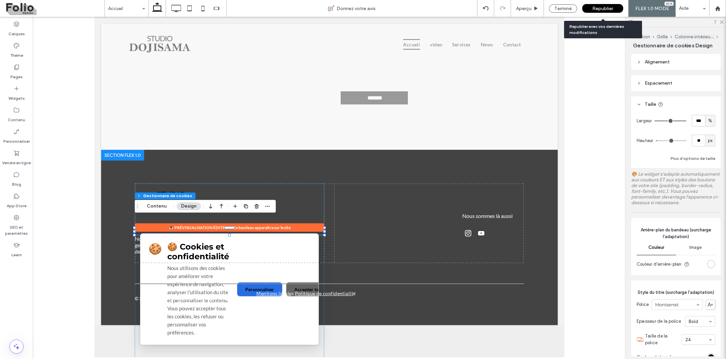
click at [595, 6] on span "Republier" at bounding box center [602, 9] width 21 height 6
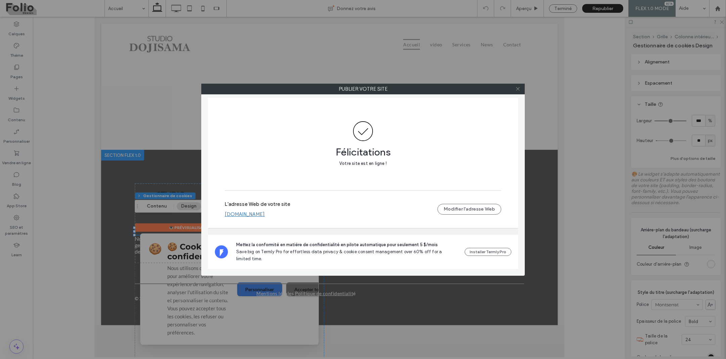
click at [519, 85] on span at bounding box center [517, 89] width 5 height 10
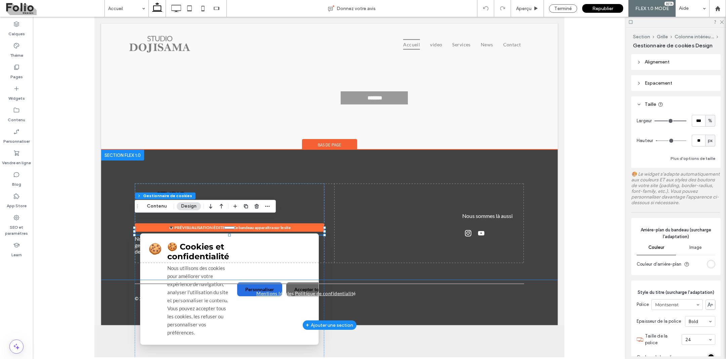
click at [291, 234] on div "🍪 🍪 Cookies et confidentialité Nous utilisons des cookies pour améliorer votre …" at bounding box center [229, 289] width 178 height 111
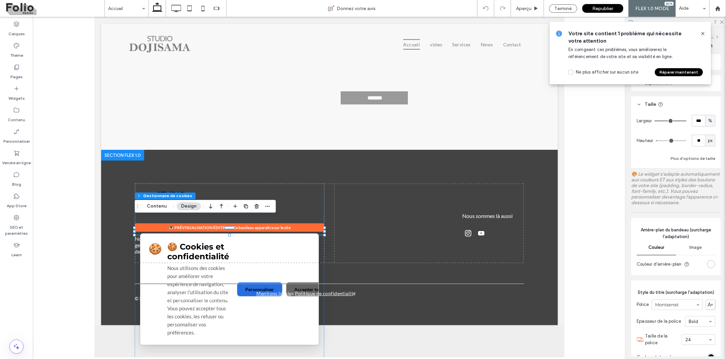
click at [703, 34] on use at bounding box center [702, 33] width 3 height 3
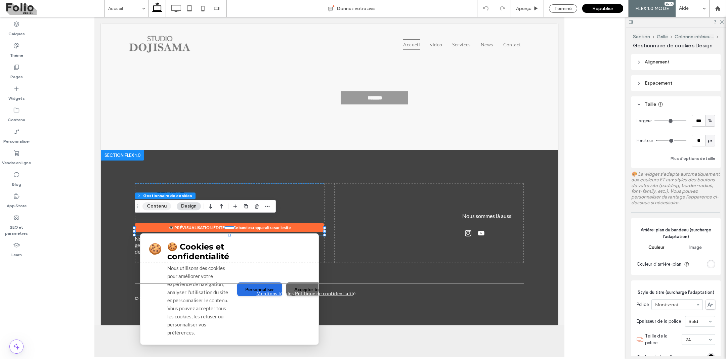
click at [151, 207] on button "Contenu" at bounding box center [156, 206] width 29 height 8
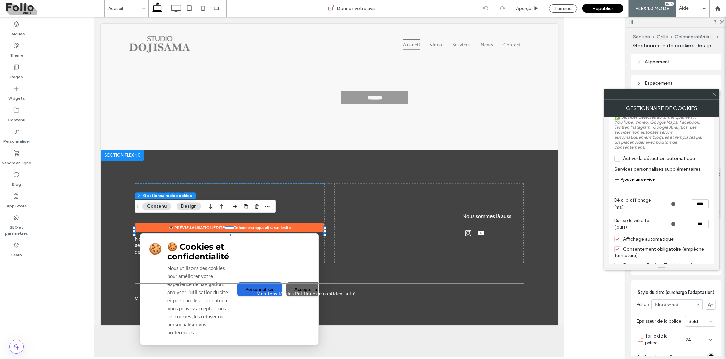
scroll to position [630, 0]
click at [618, 160] on span "Activer la détection automatique" at bounding box center [654, 157] width 81 height 6
click at [713, 94] on icon at bounding box center [714, 94] width 5 height 5
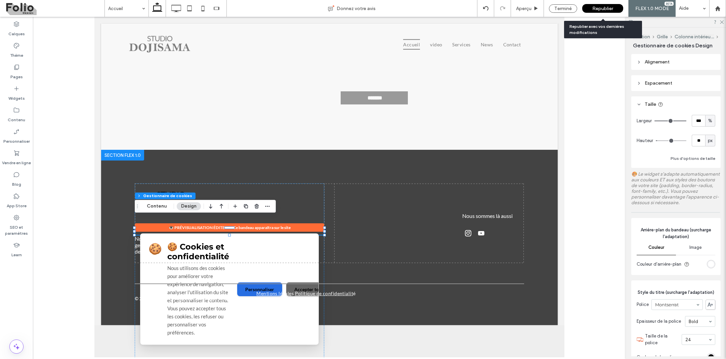
click at [606, 8] on span "Republier" at bounding box center [602, 9] width 21 height 6
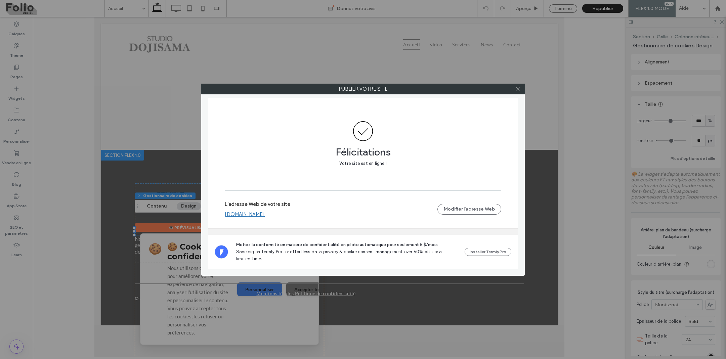
click at [518, 87] on icon at bounding box center [517, 88] width 5 height 5
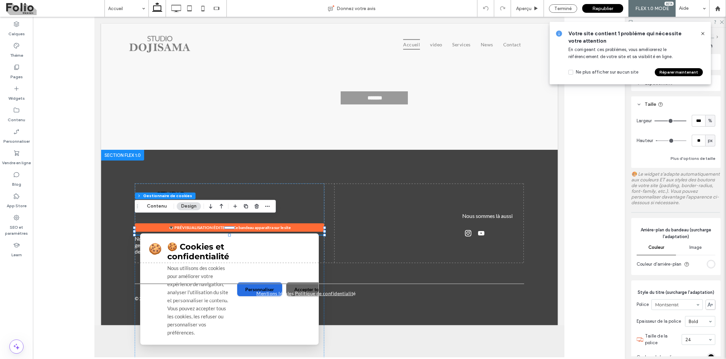
click at [701, 33] on icon at bounding box center [702, 33] width 5 height 5
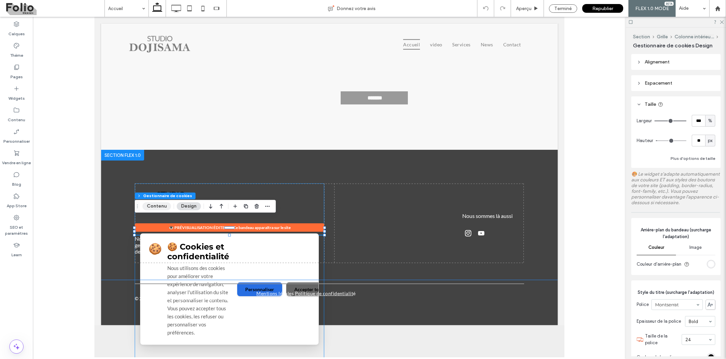
click at [159, 205] on button "Contenu" at bounding box center [156, 206] width 29 height 8
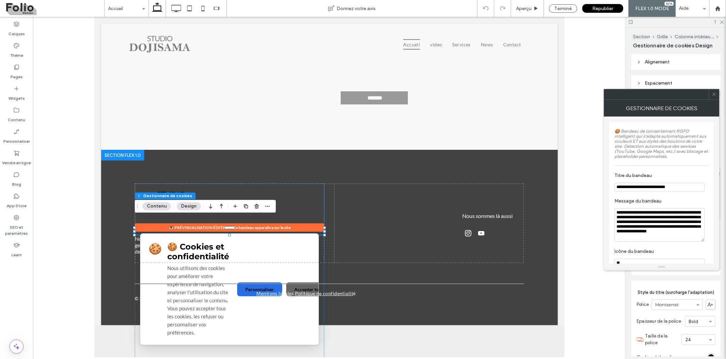
click at [716, 93] on icon at bounding box center [714, 94] width 5 height 5
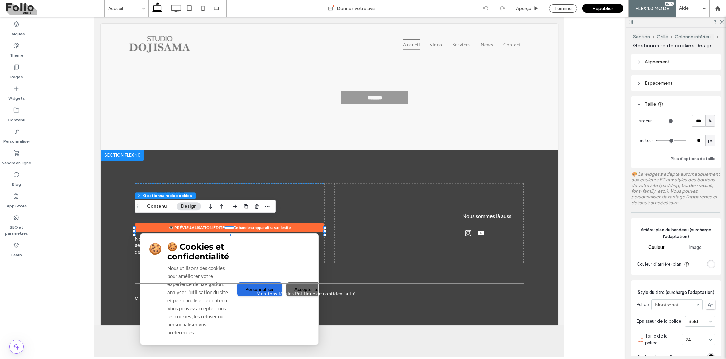
scroll to position [186, 0]
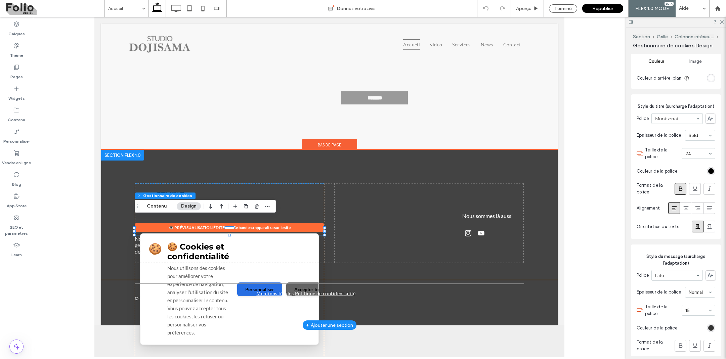
click at [269, 326] on div "🍪 🍪 Cookies et confidentialité Nous utilisons des cookies pour améliorer votre …" at bounding box center [229, 289] width 178 height 111
click at [308, 233] on div "🍪 🍪 Cookies et confidentialité Nous utilisons des cookies pour améliorer votre …" at bounding box center [229, 289] width 189 height 112
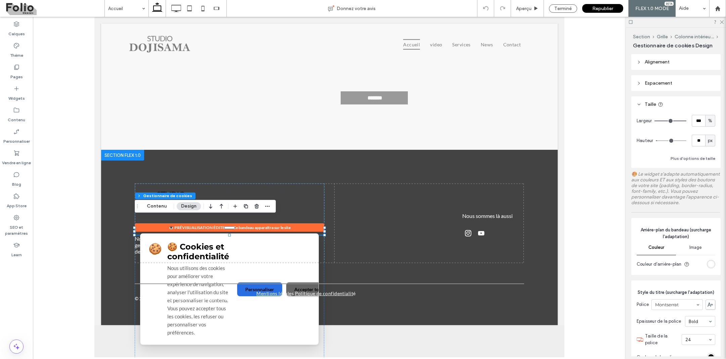
scroll to position [0, 0]
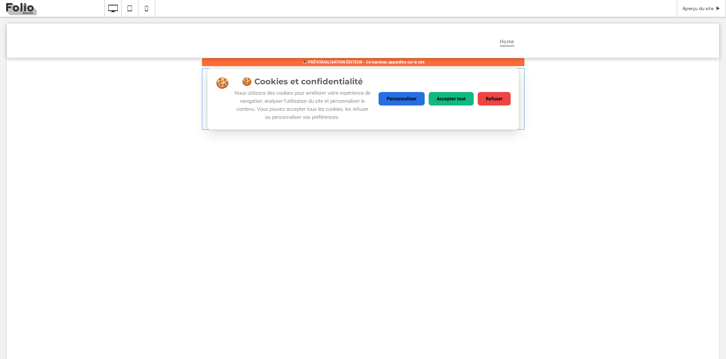
click at [202, 68] on span at bounding box center [202, 68] width 0 height 0
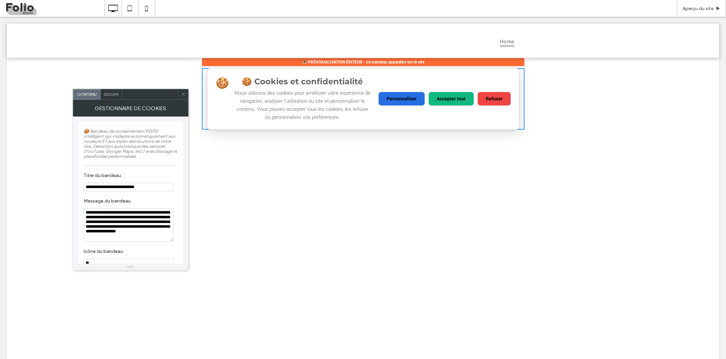
click at [457, 98] on button "Accepter tout" at bounding box center [451, 98] width 45 height 13
click at [183, 94] on icon at bounding box center [183, 94] width 5 height 5
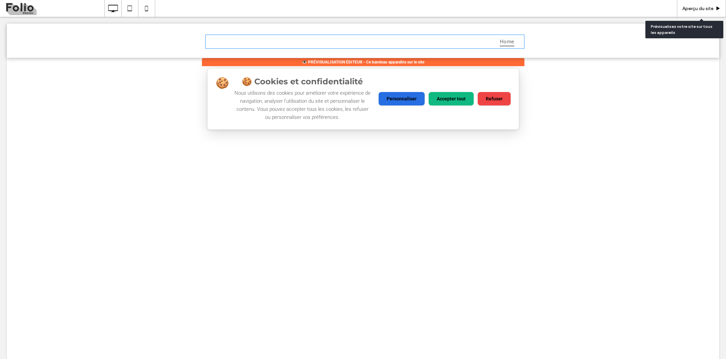
click at [683, 8] on span "Aperçu du site" at bounding box center [697, 9] width 31 height 6
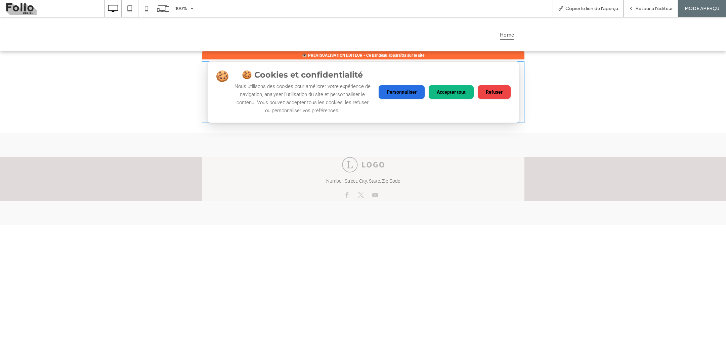
click at [455, 95] on span at bounding box center [363, 91] width 323 height 61
click at [639, 7] on span "Retour à l'éditeur" at bounding box center [653, 9] width 37 height 6
